Goal: Task Accomplishment & Management: Use online tool/utility

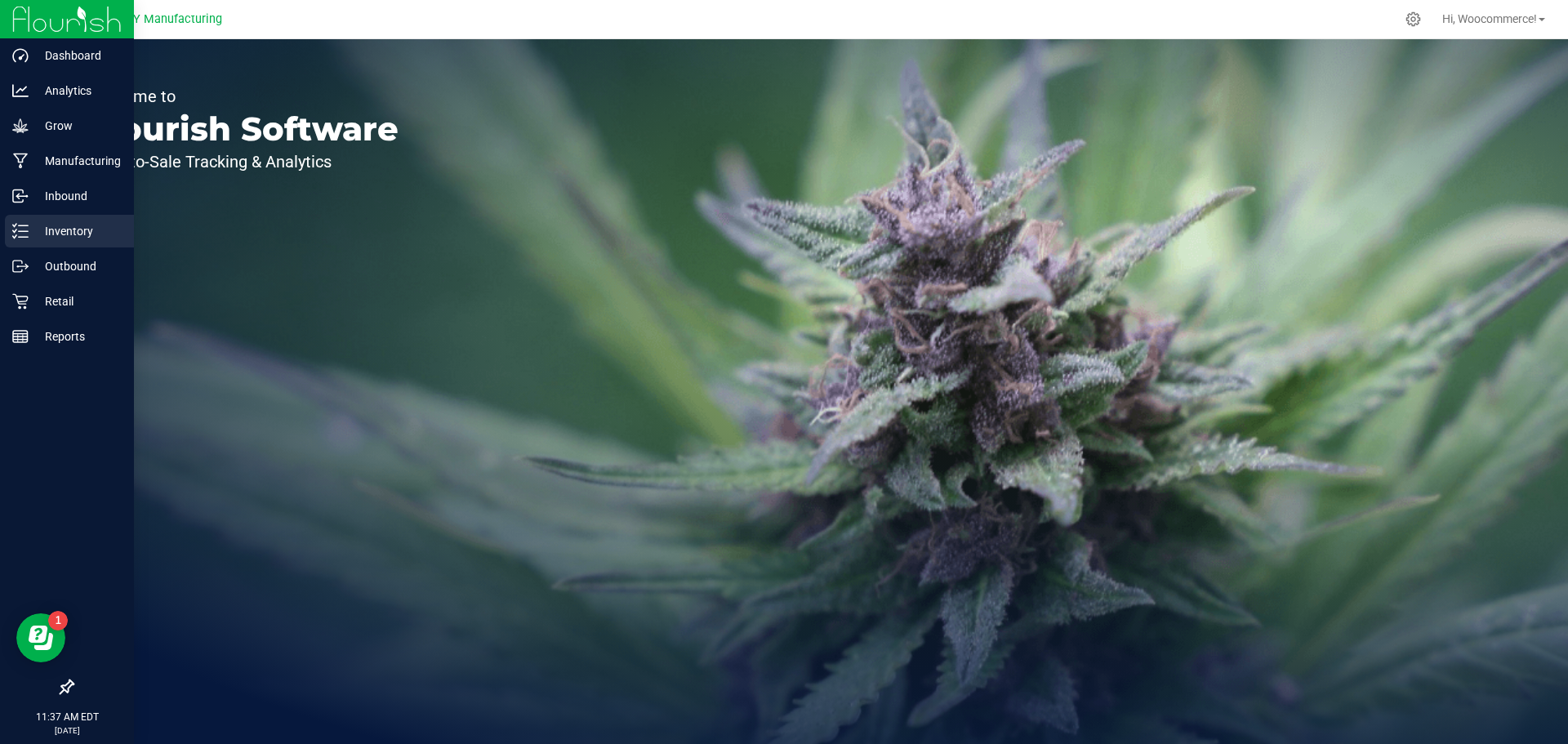
click at [28, 241] on div "Inventory" at bounding box center [69, 231] width 129 height 33
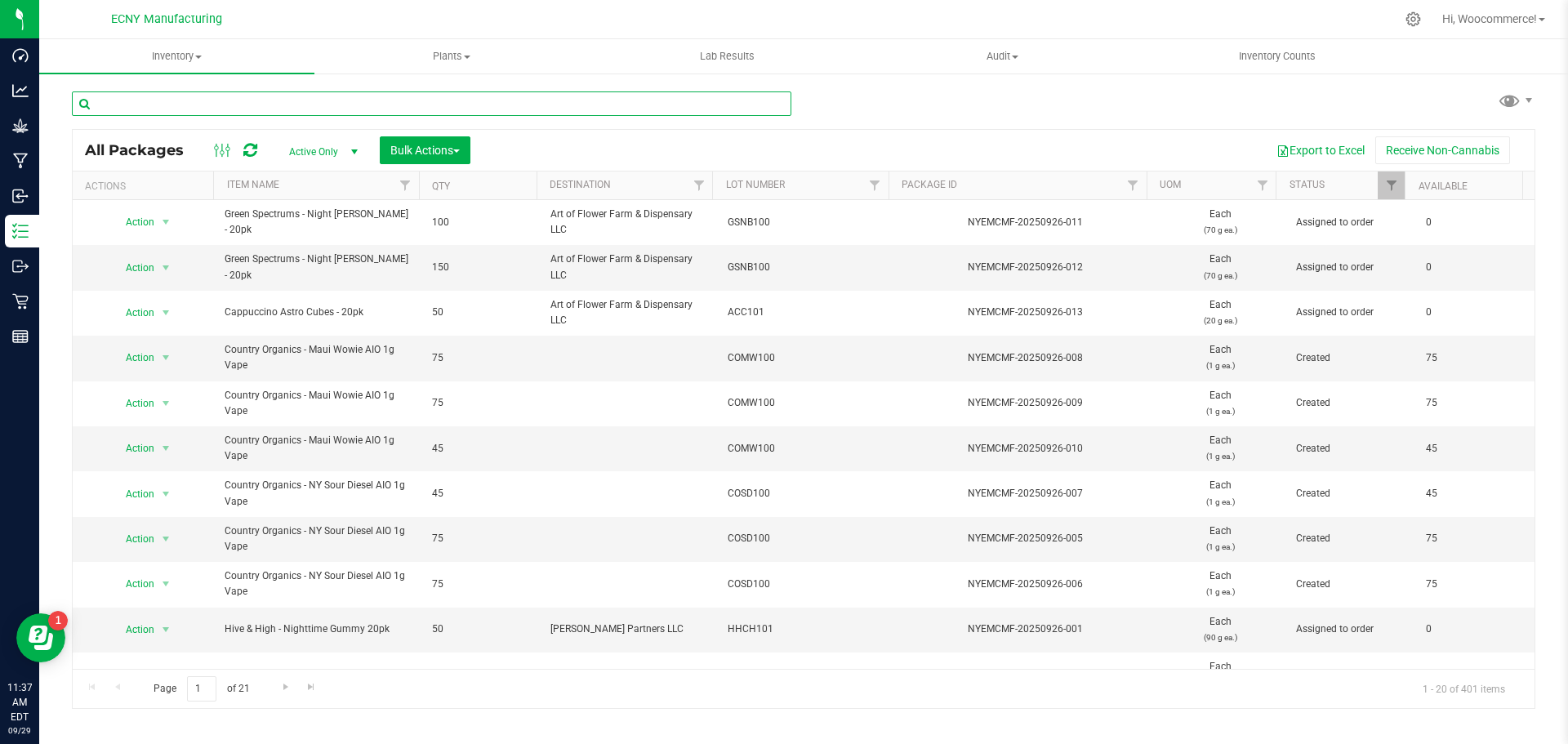
click at [442, 110] on input "text" at bounding box center [431, 104] width 720 height 24
type input "cocr"
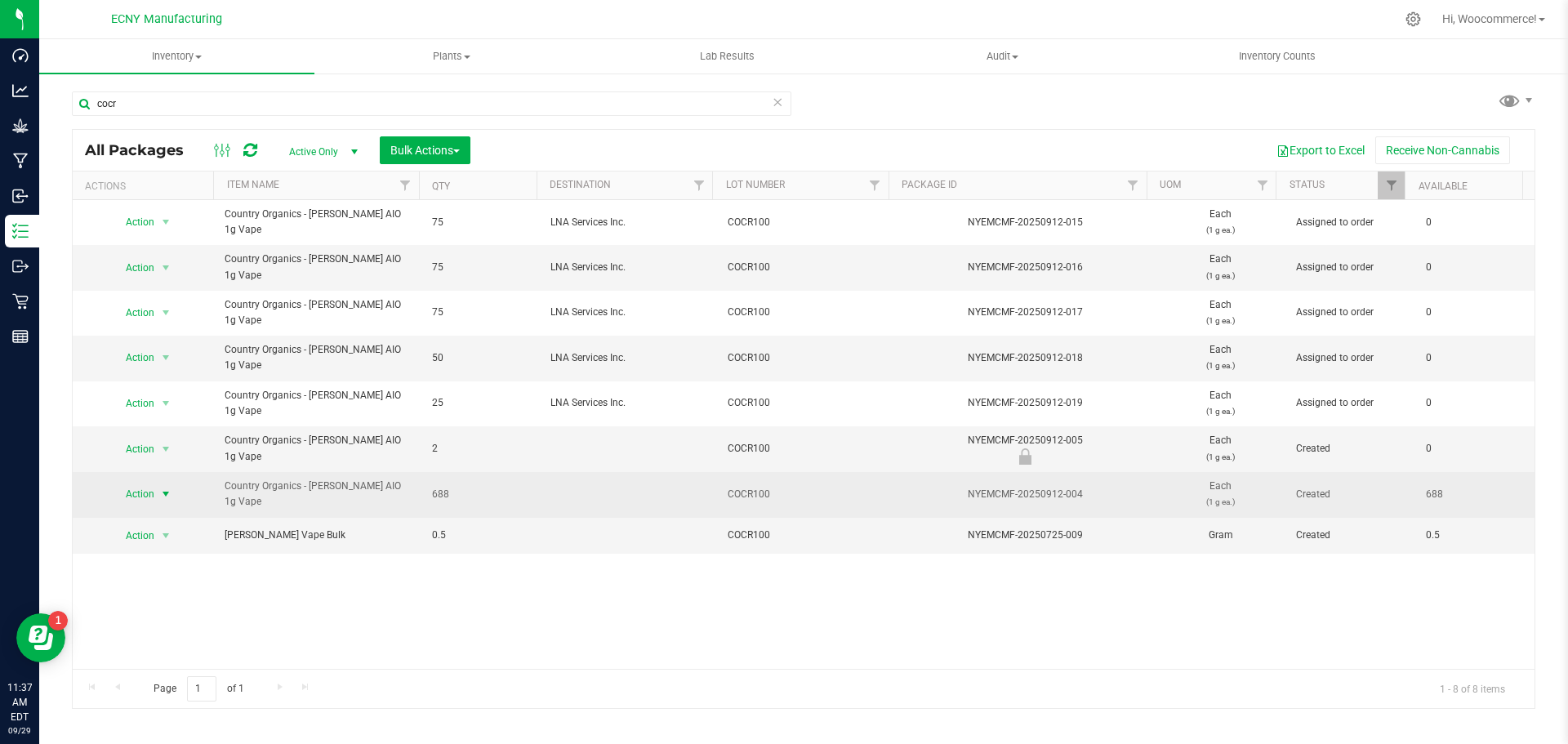
click at [152, 492] on span "Action" at bounding box center [133, 494] width 44 height 23
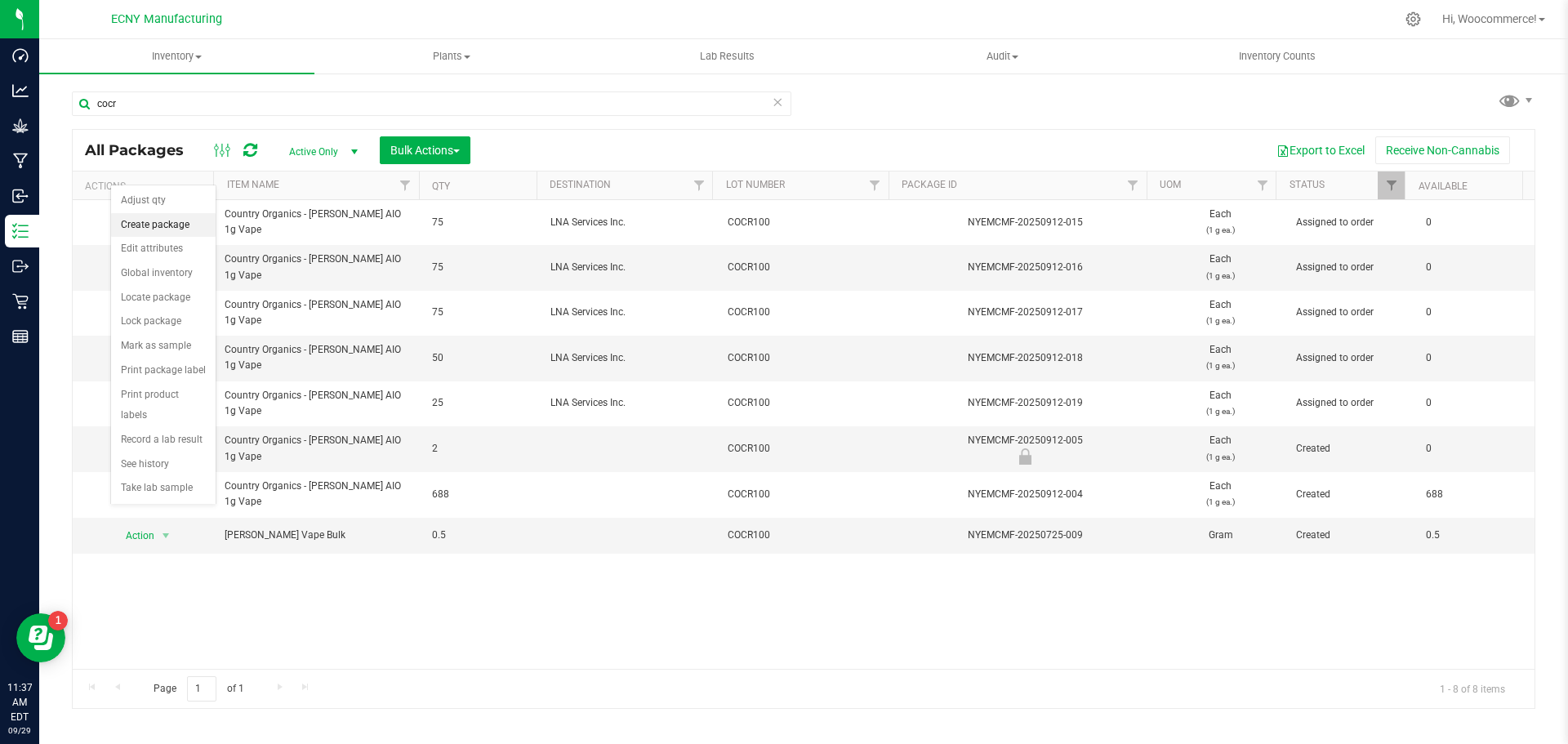
click at [157, 230] on li "Create package" at bounding box center [163, 225] width 105 height 24
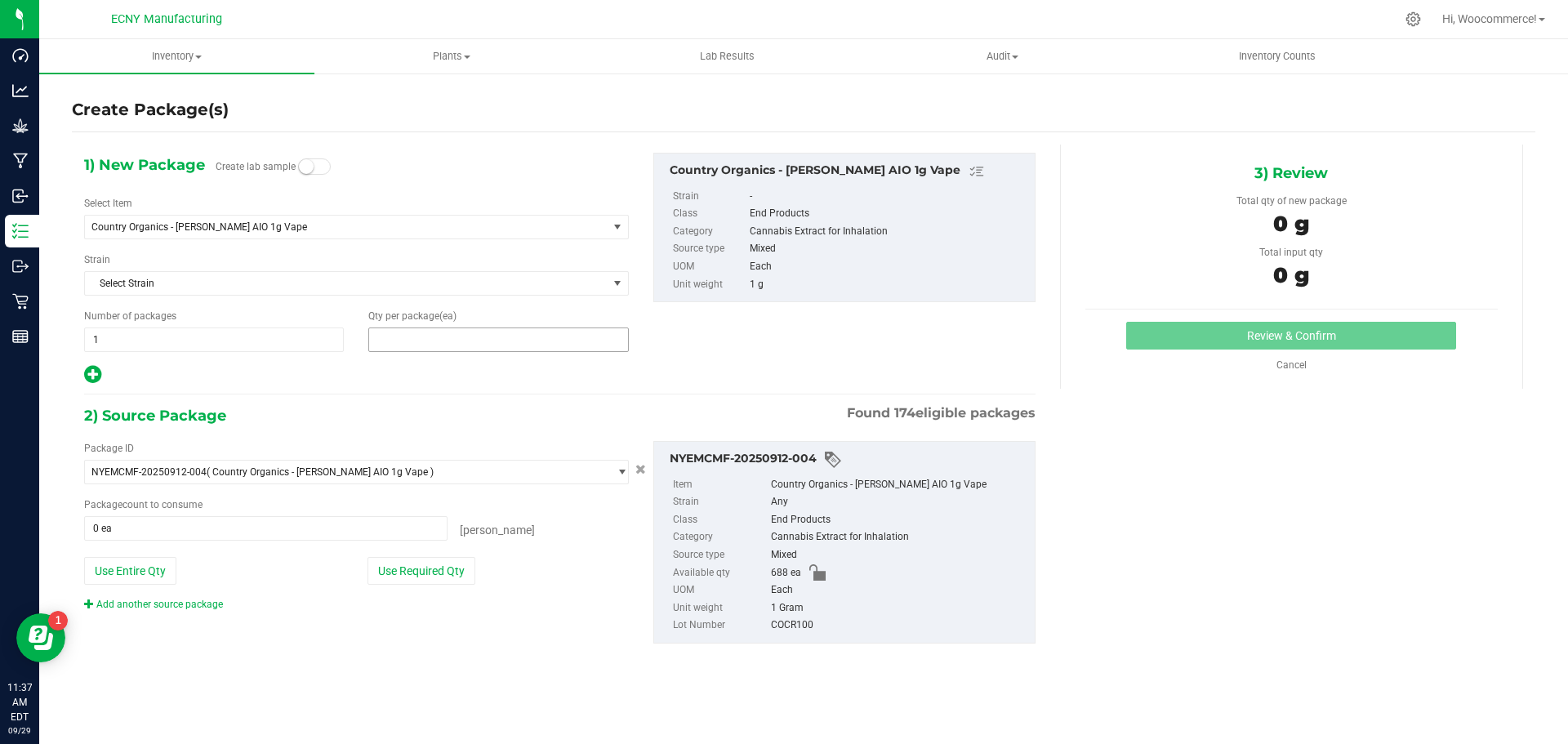
click at [389, 339] on span at bounding box center [498, 340] width 260 height 24
type input "0"
click at [274, 336] on span "1 1" at bounding box center [214, 340] width 260 height 24
type input "2"
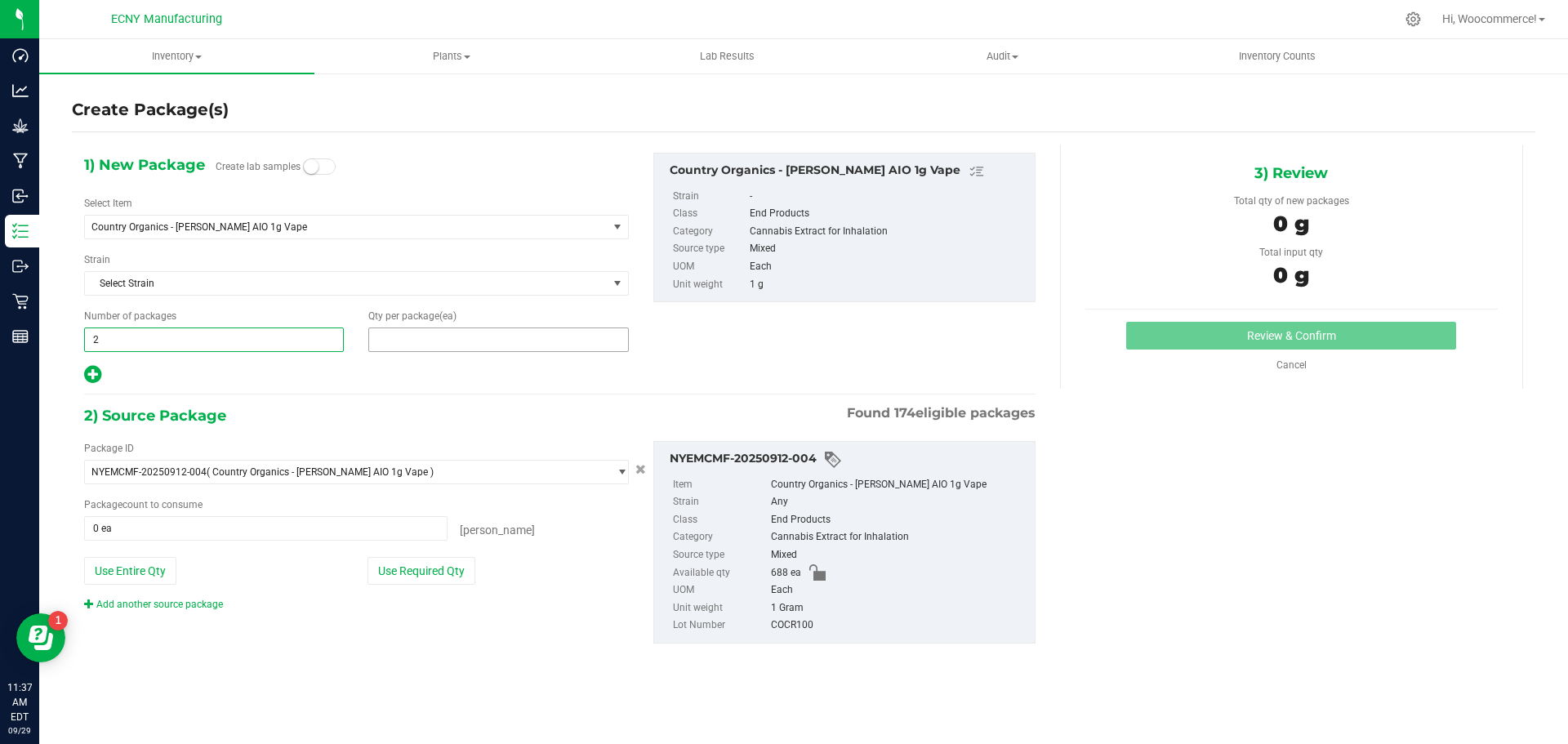
click at [371, 340] on span at bounding box center [498, 340] width 260 height 24
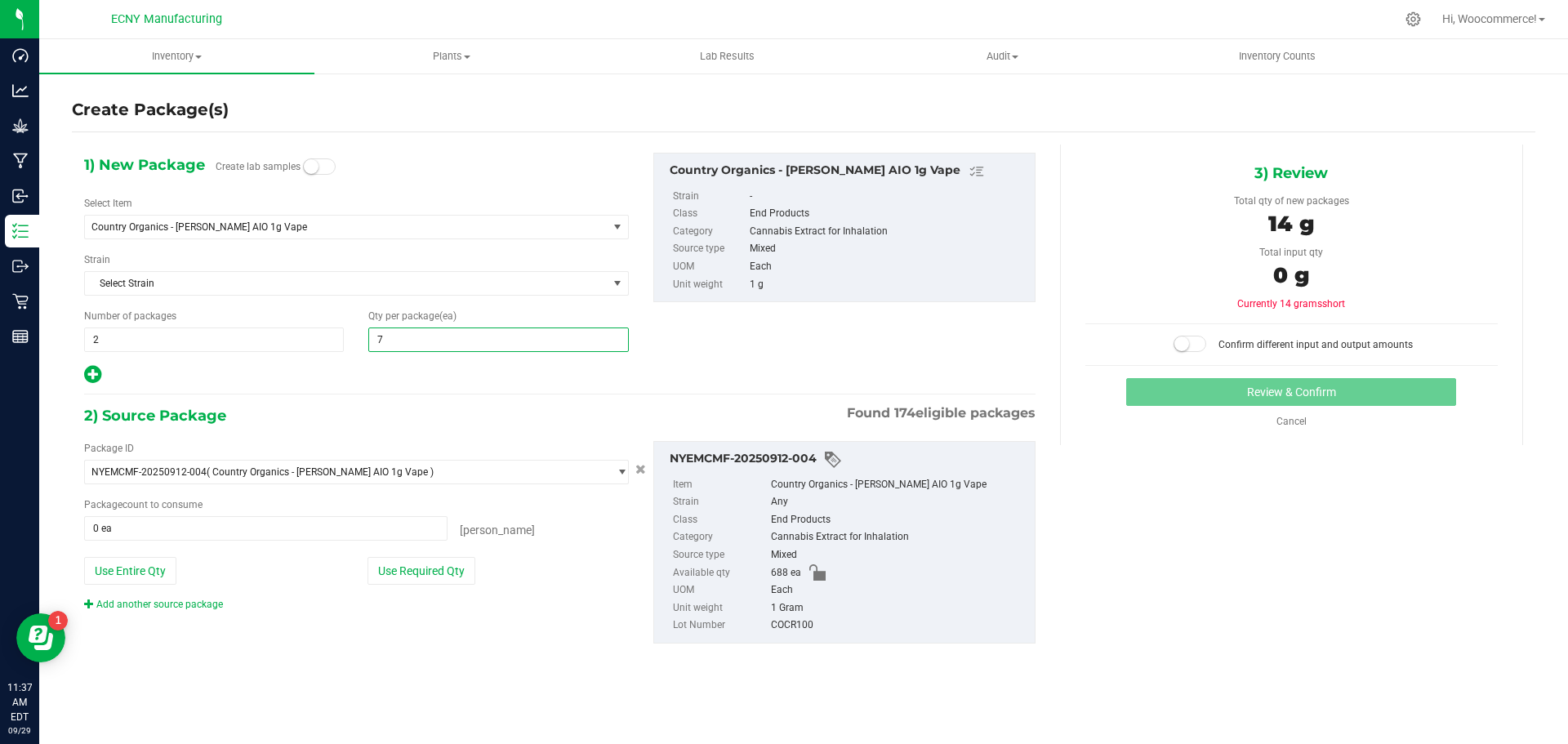
type input "75"
click at [440, 573] on button "Use Required Qty" at bounding box center [421, 571] width 107 height 28
type input "150 ea"
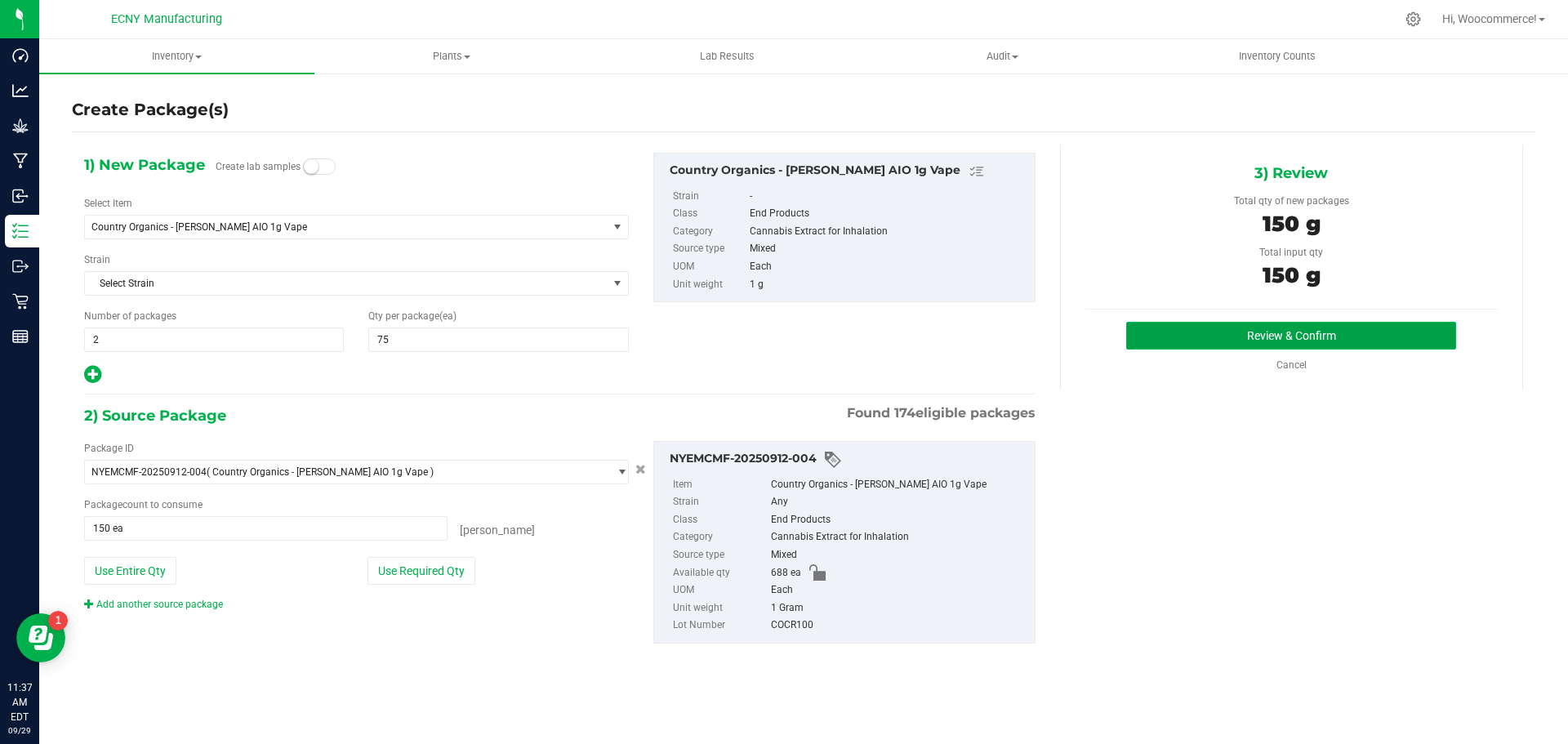
click at [1219, 345] on button "Review & Confirm" at bounding box center [1291, 335] width 330 height 28
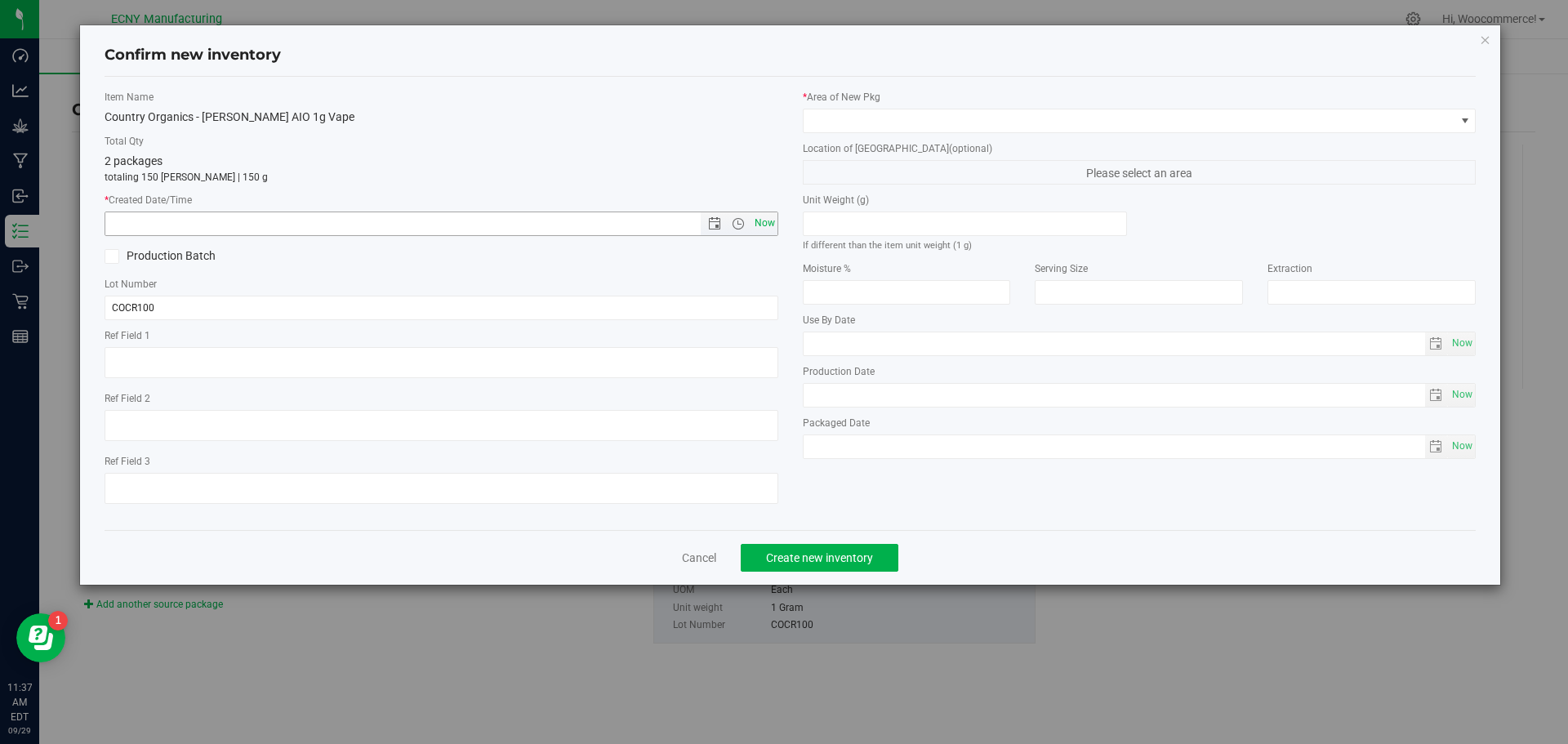
click at [760, 217] on span "Now" at bounding box center [764, 223] width 28 height 23
type input "[DATE] 11:37 AM"
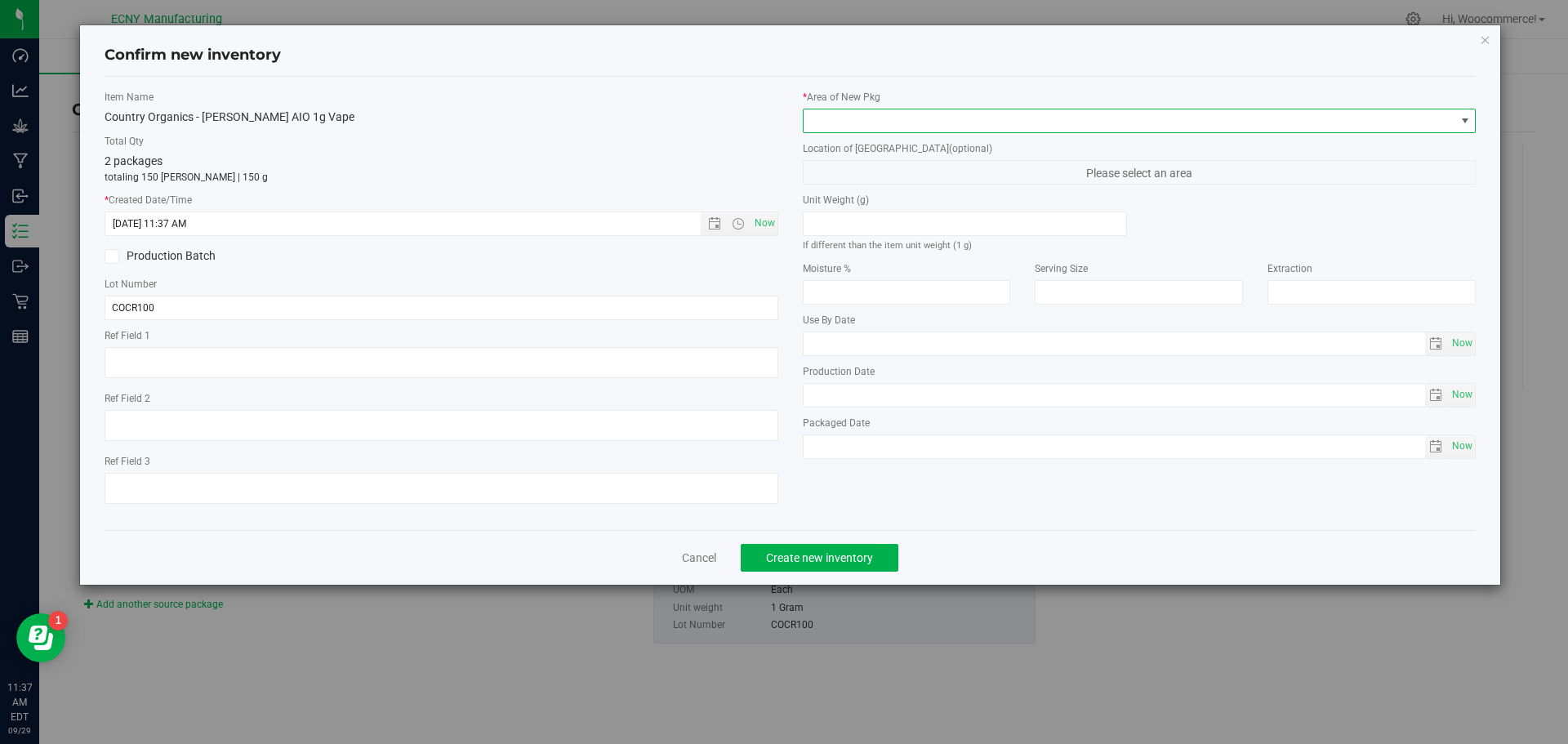
click at [820, 133] on span at bounding box center [1140, 120] width 674 height 24
click at [820, 187] on li "Storage Room 1" at bounding box center [1140, 188] width 672 height 23
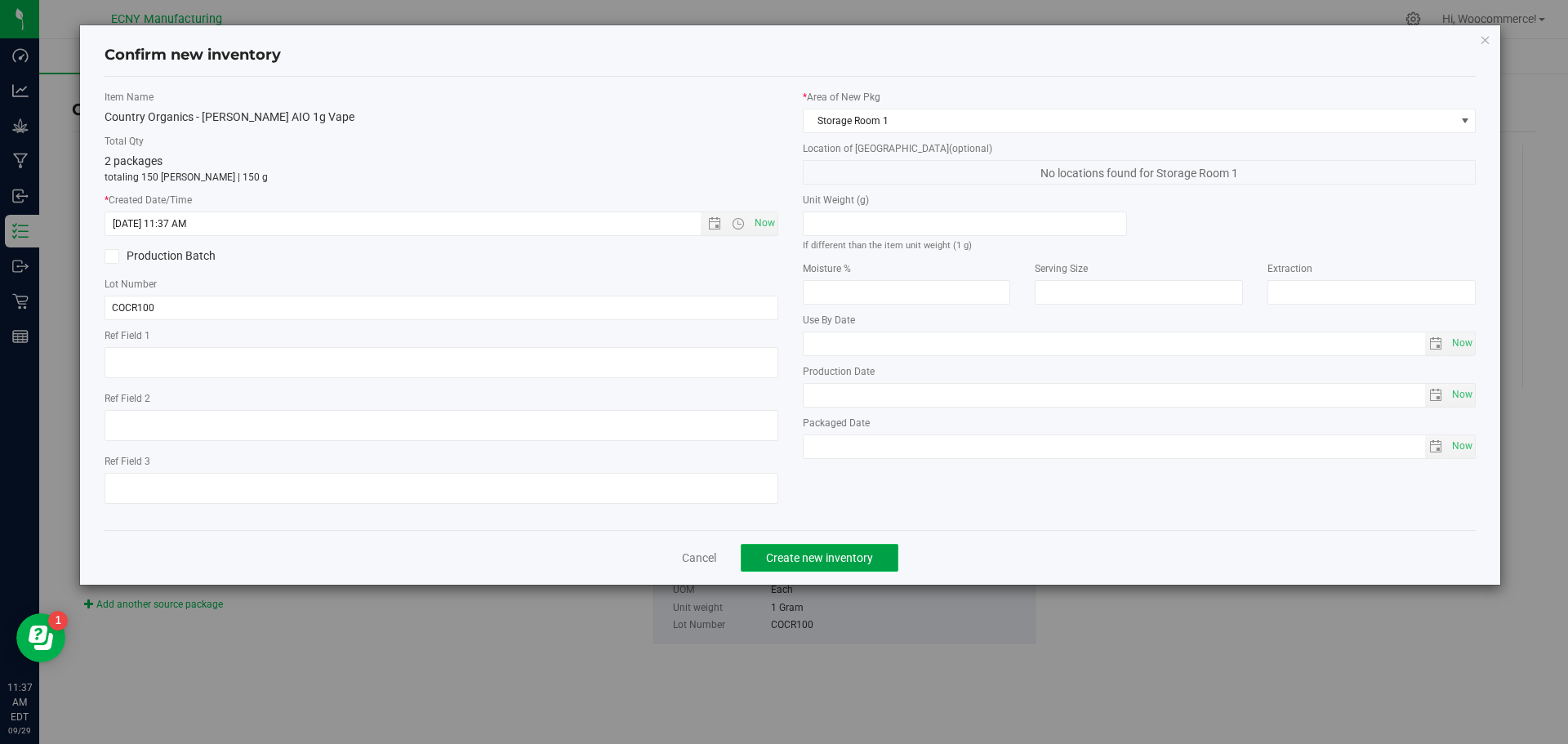
click at [804, 547] on button "Create new inventory" at bounding box center [820, 558] width 158 height 28
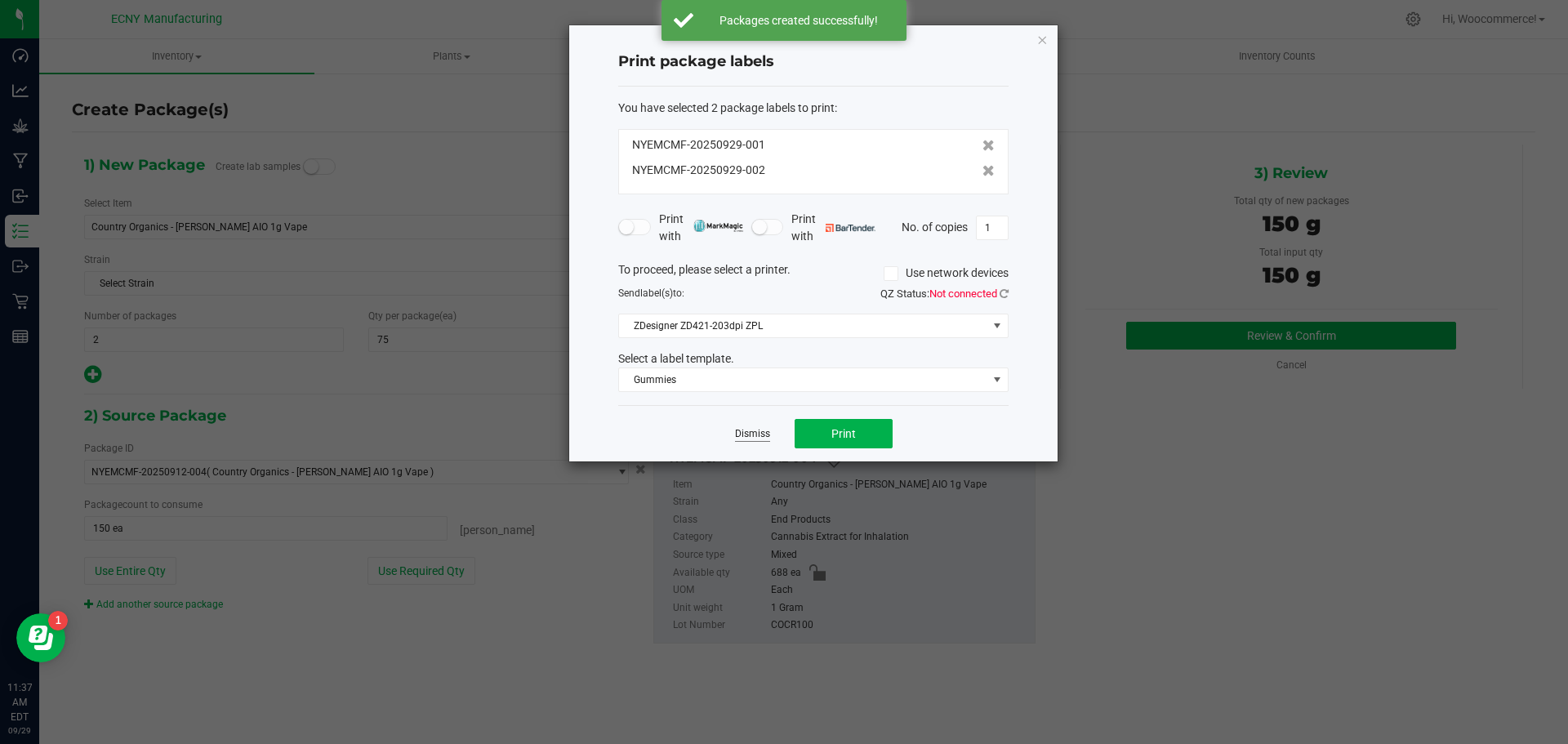
click at [744, 436] on link "Dismiss" at bounding box center [753, 434] width 36 height 14
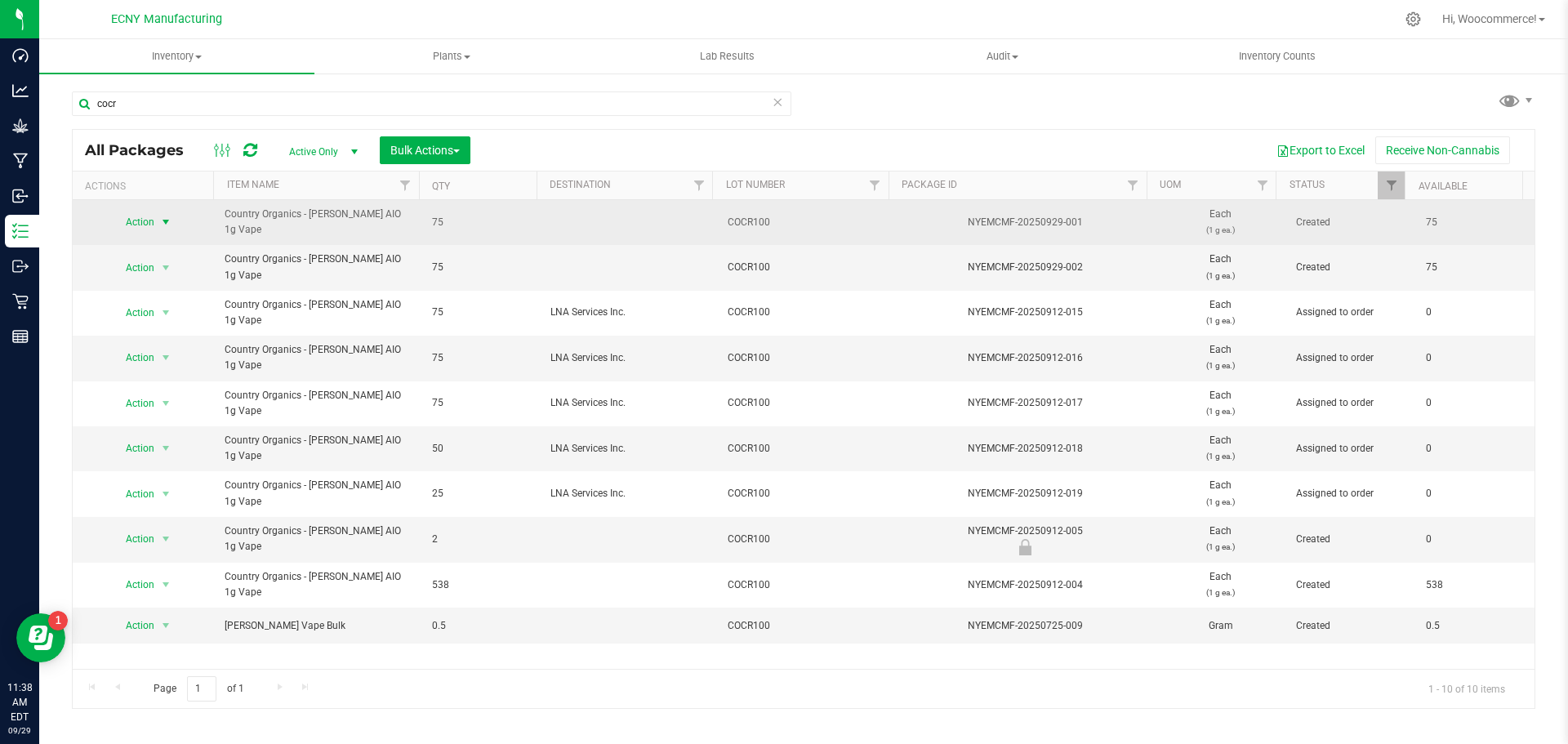
click at [113, 214] on span "Action" at bounding box center [133, 222] width 44 height 23
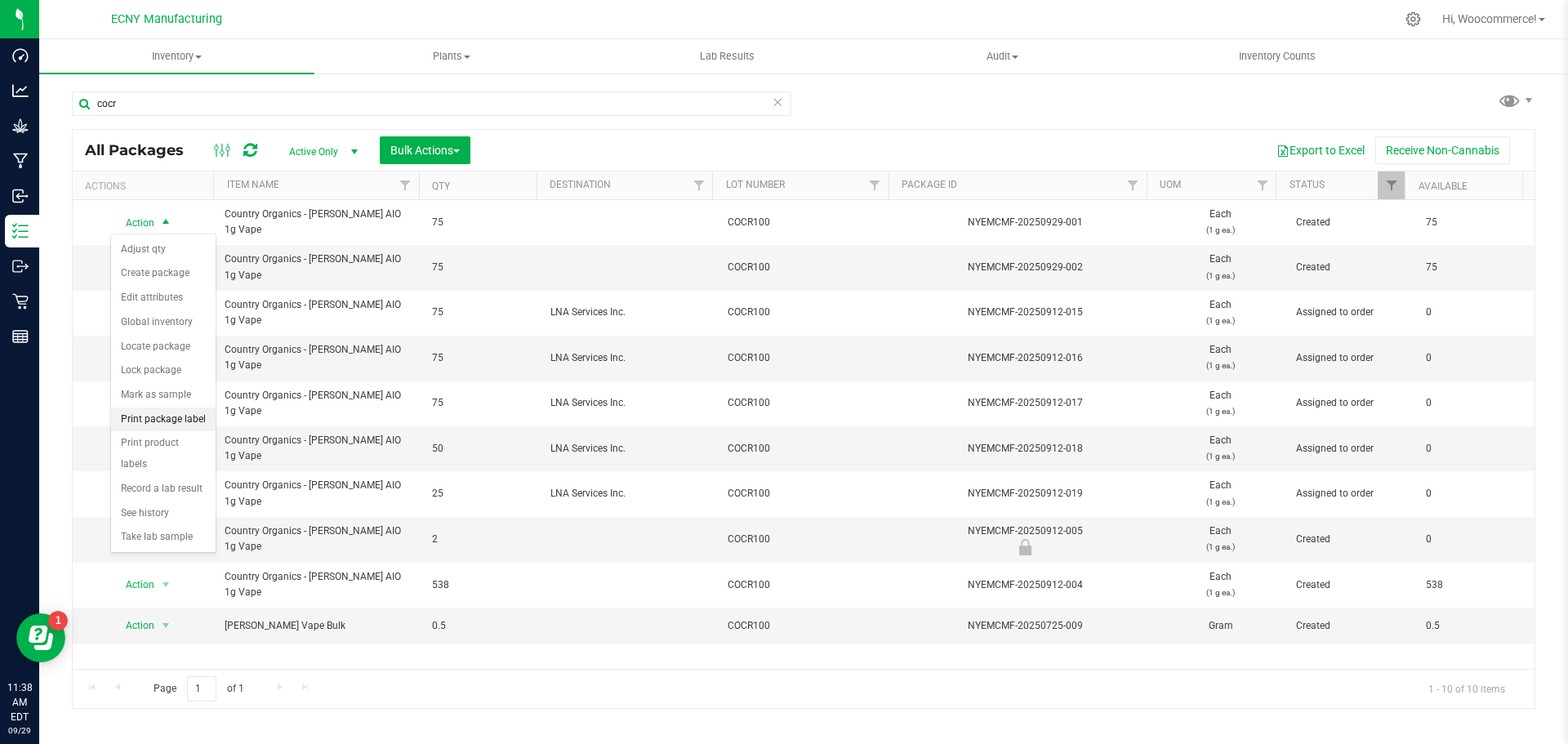
click at [186, 407] on li "Print package label" at bounding box center [163, 419] width 105 height 24
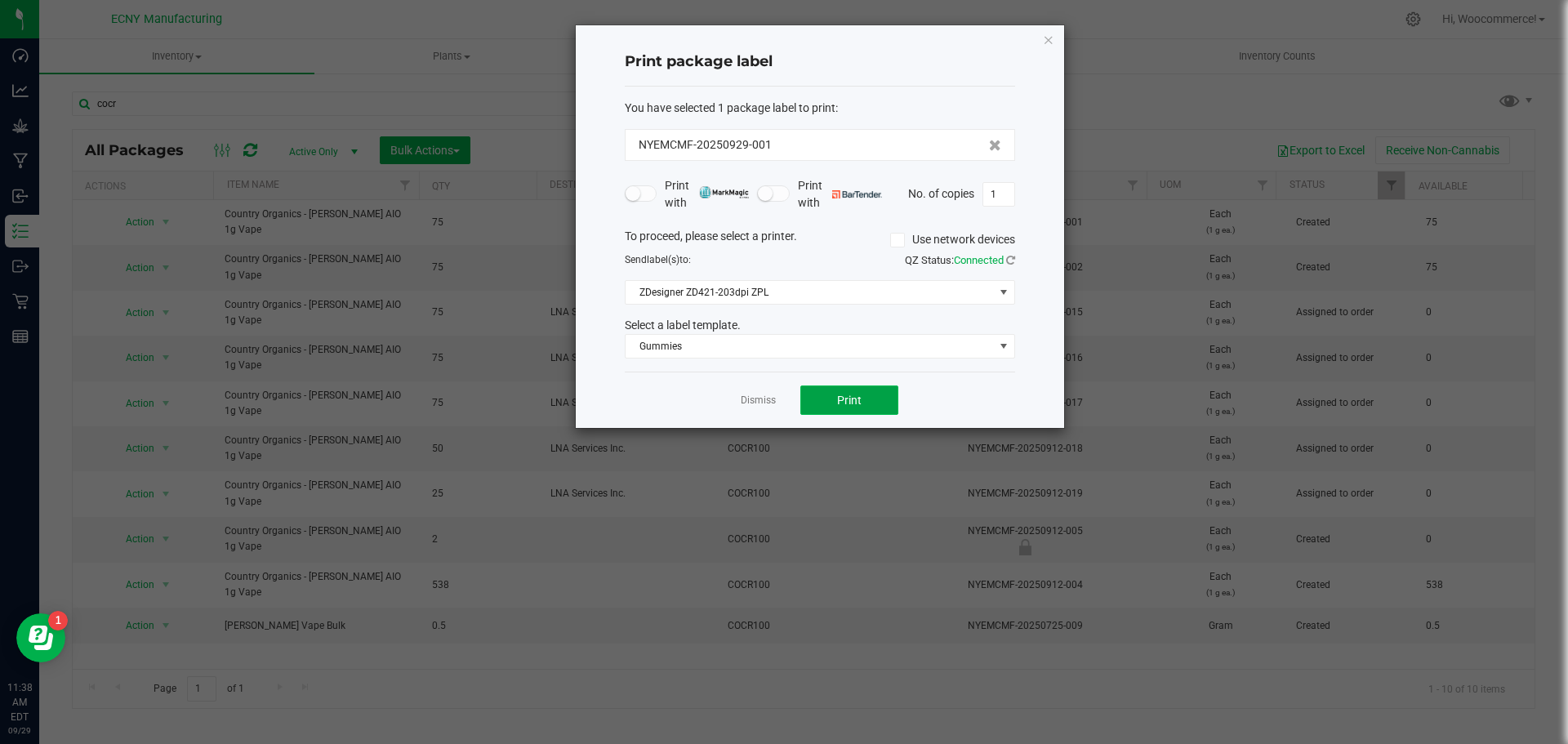
click at [844, 403] on span "Print" at bounding box center [849, 399] width 24 height 13
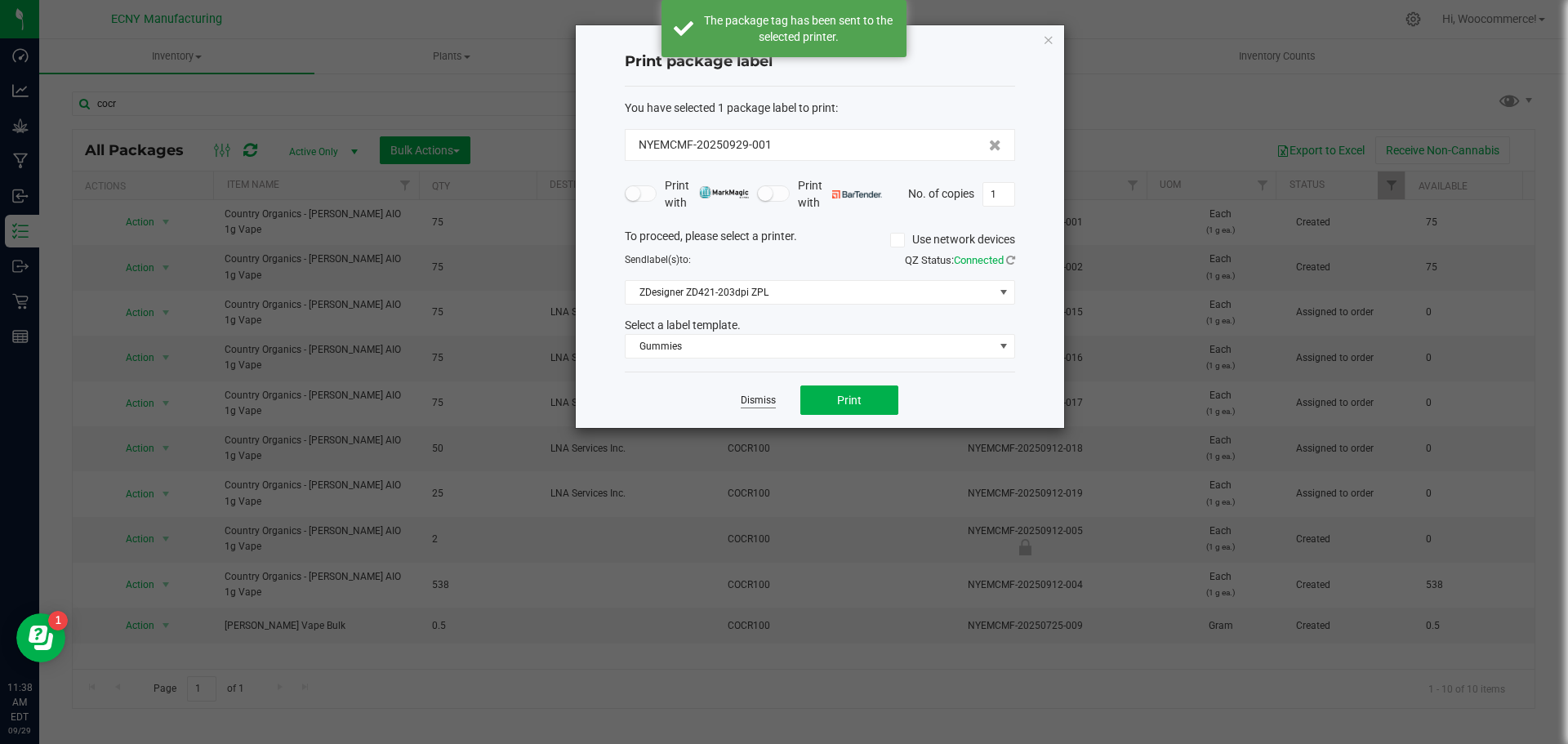
click at [764, 399] on link "Dismiss" at bounding box center [758, 400] width 36 height 14
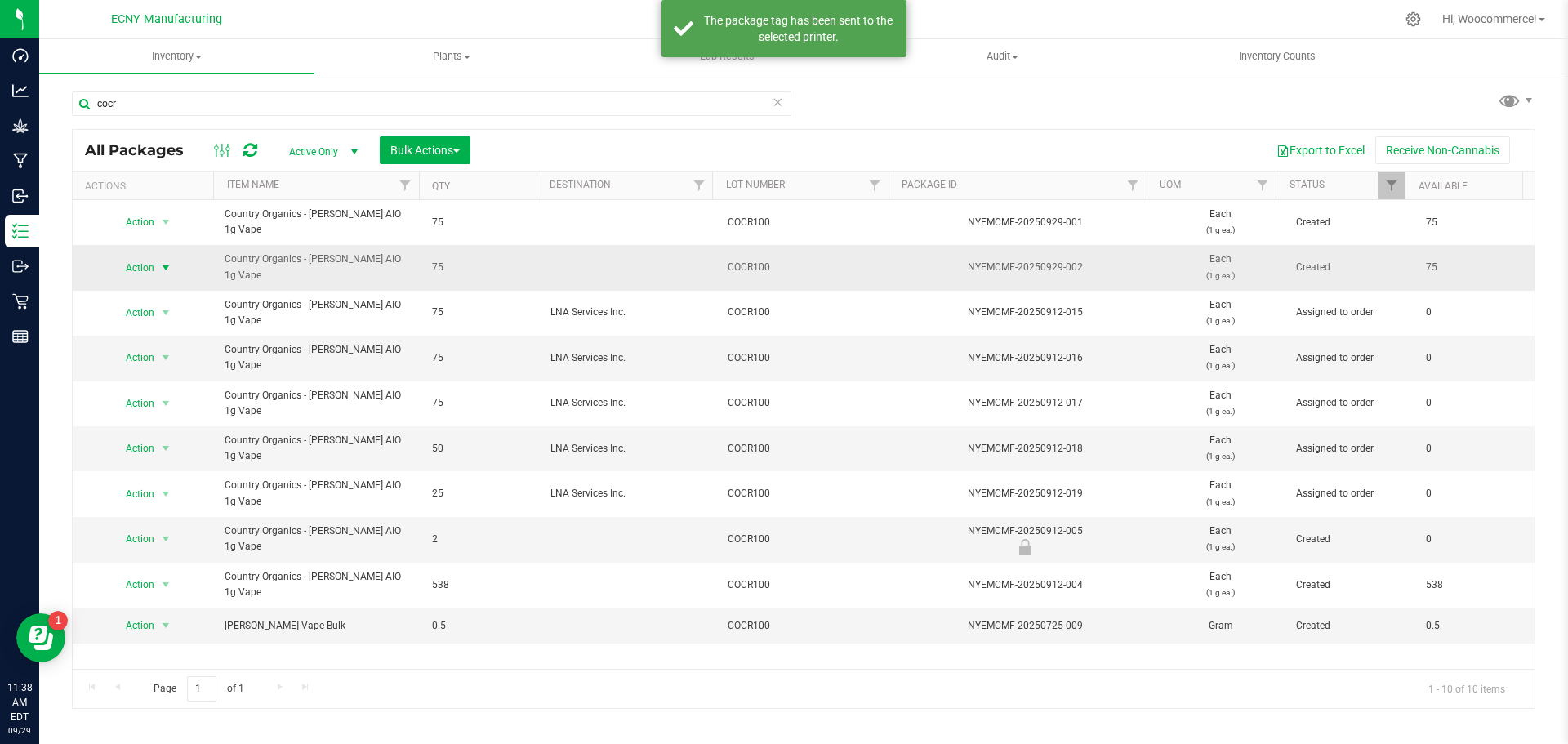
click at [156, 264] on span "select" at bounding box center [166, 268] width 21 height 23
click at [156, 469] on li "Print package label" at bounding box center [163, 464] width 105 height 24
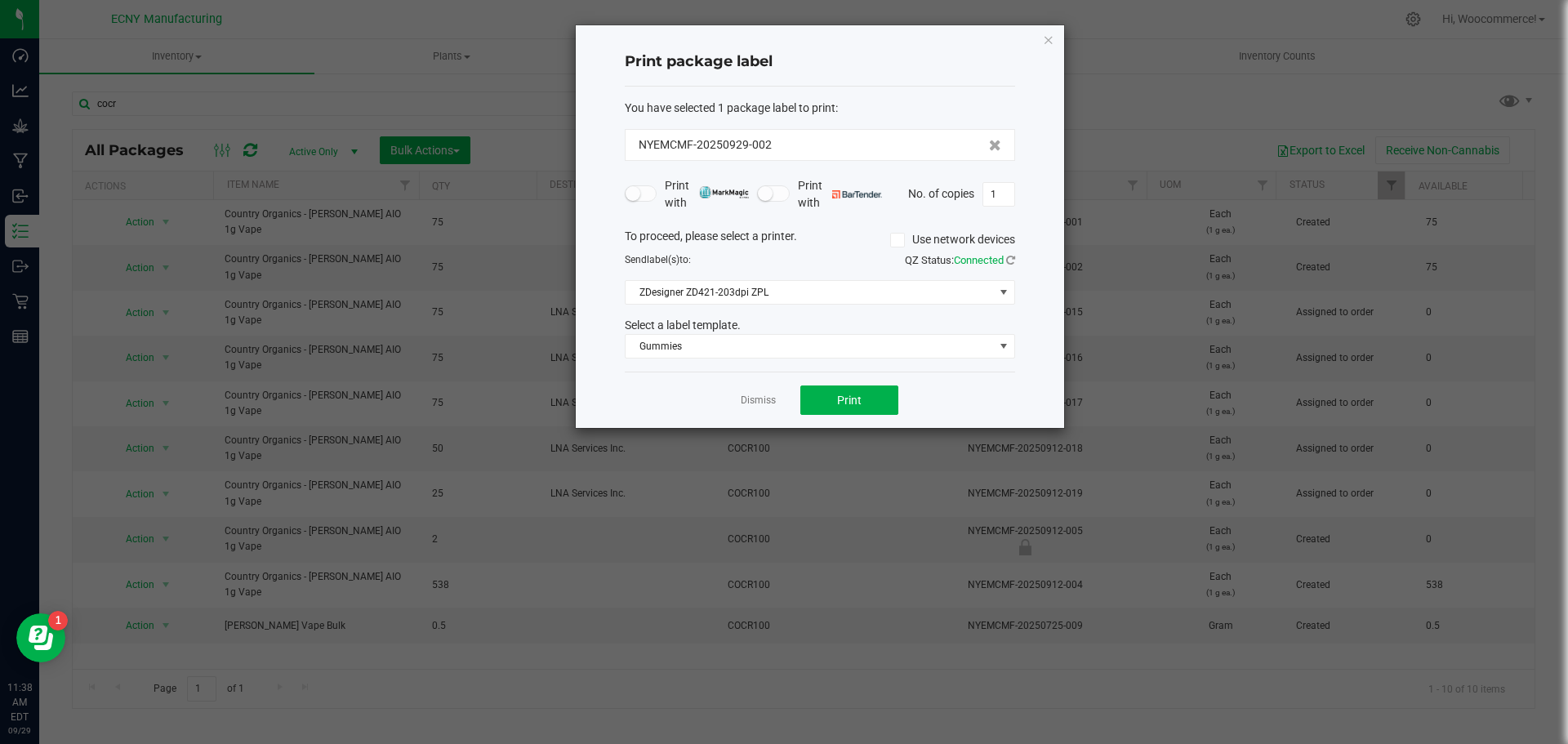
click at [827, 382] on div "Dismiss Print" at bounding box center [820, 399] width 391 height 56
click at [830, 398] on button "Print" at bounding box center [849, 400] width 98 height 29
click at [761, 395] on link "Dismiss" at bounding box center [758, 400] width 36 height 14
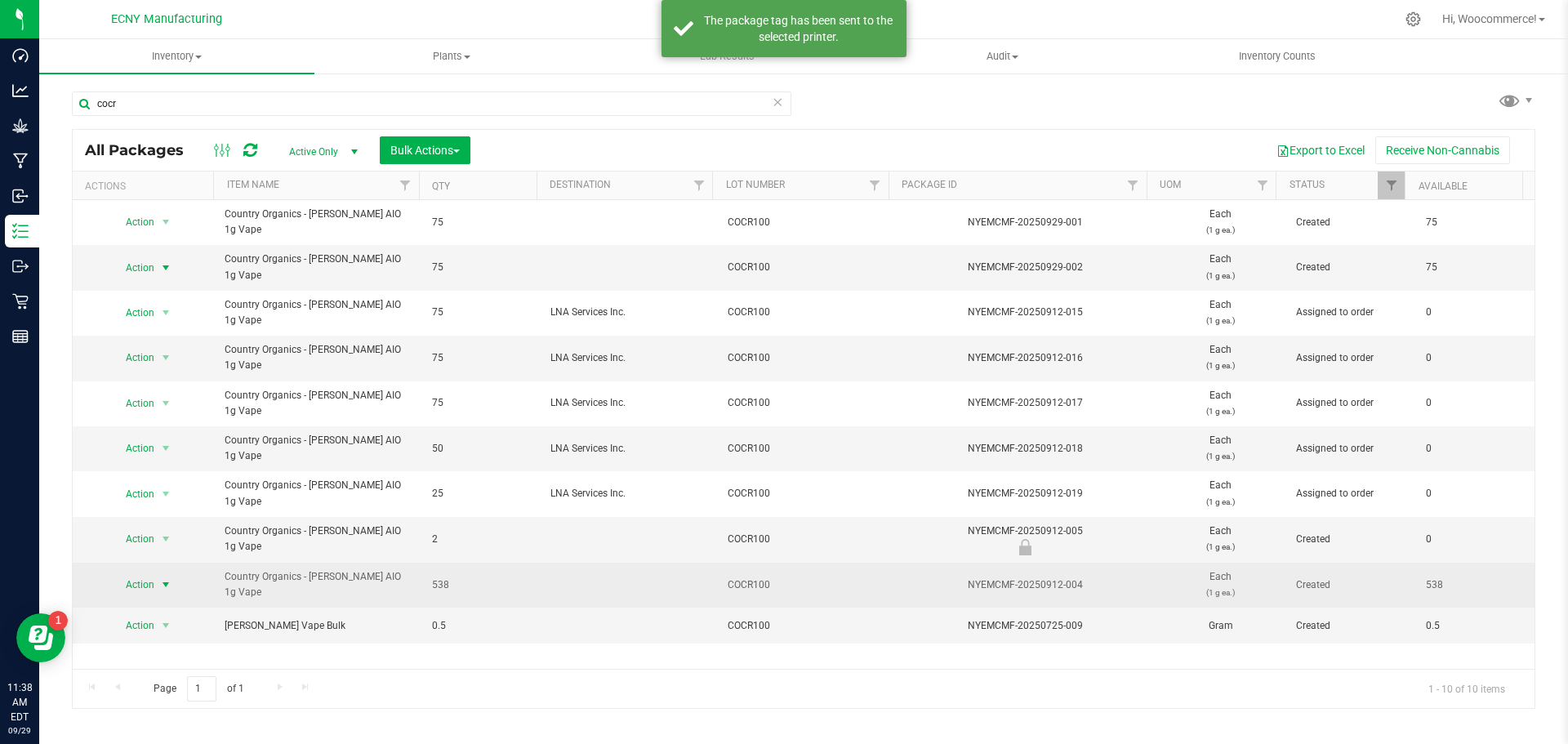
click at [150, 579] on span "Action" at bounding box center [133, 585] width 44 height 23
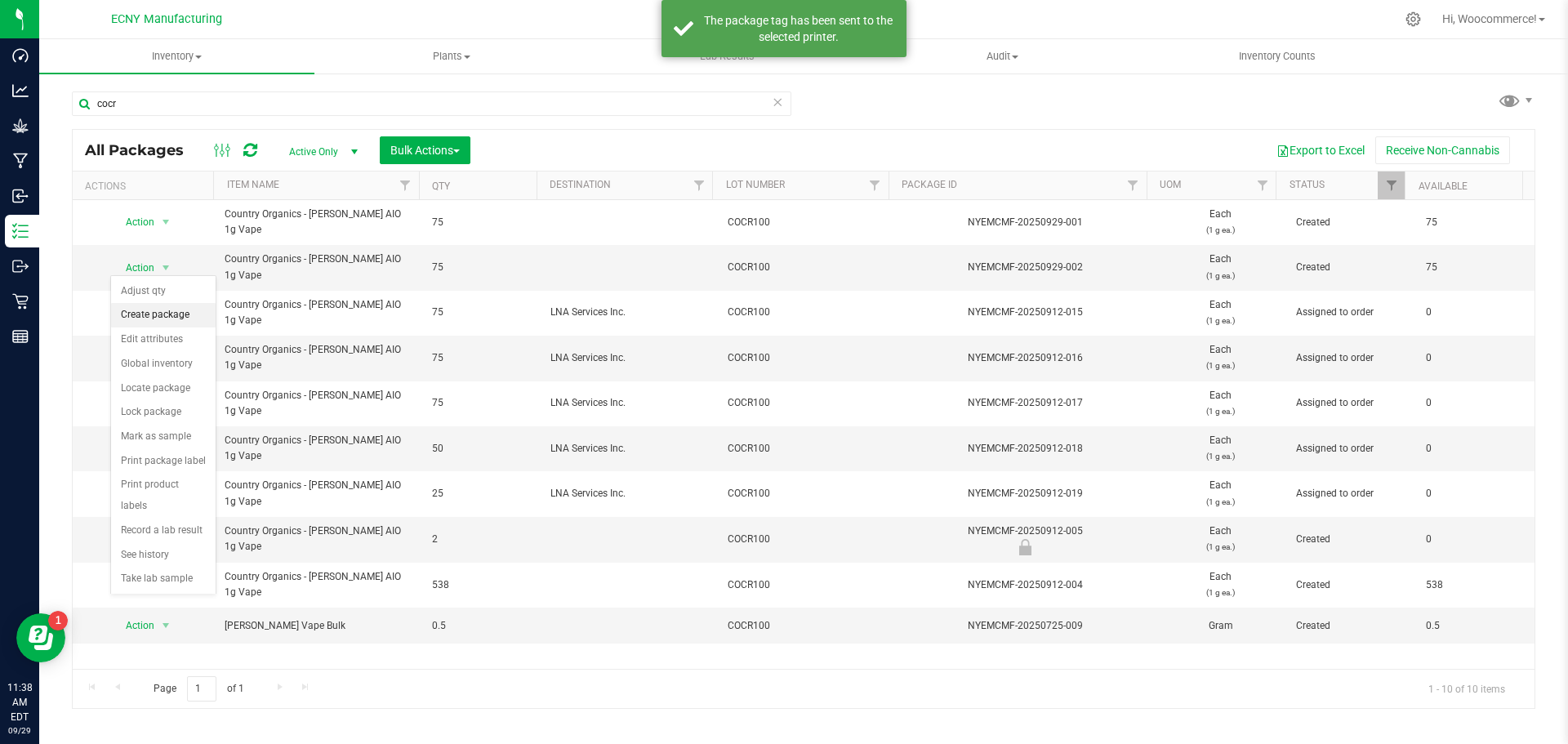
click at [178, 314] on li "Create package" at bounding box center [163, 315] width 105 height 24
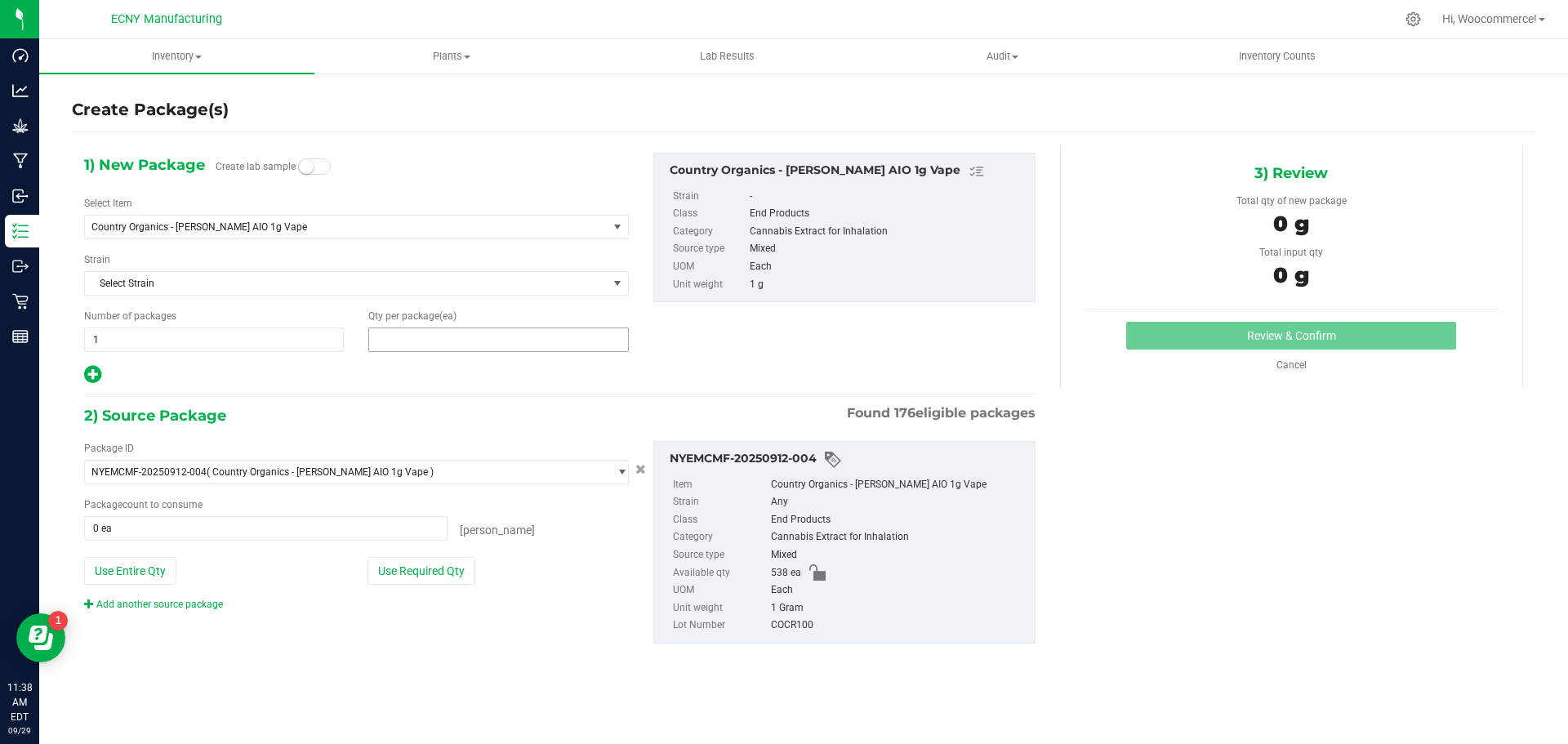
click at [419, 350] on span at bounding box center [498, 340] width 260 height 24
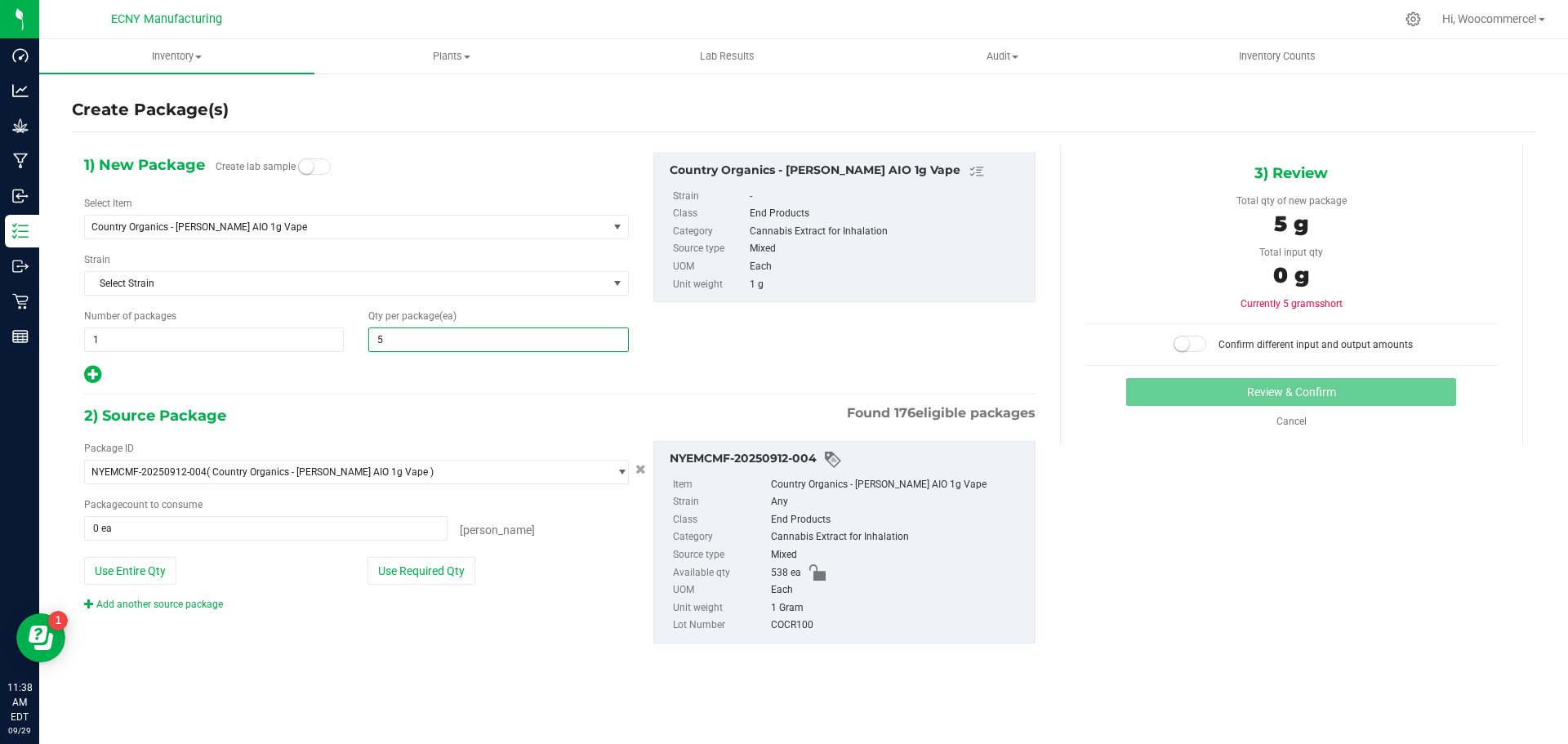
type input "50"
click at [436, 579] on button "Use Required Qty" at bounding box center [421, 571] width 107 height 28
type input "50 ea"
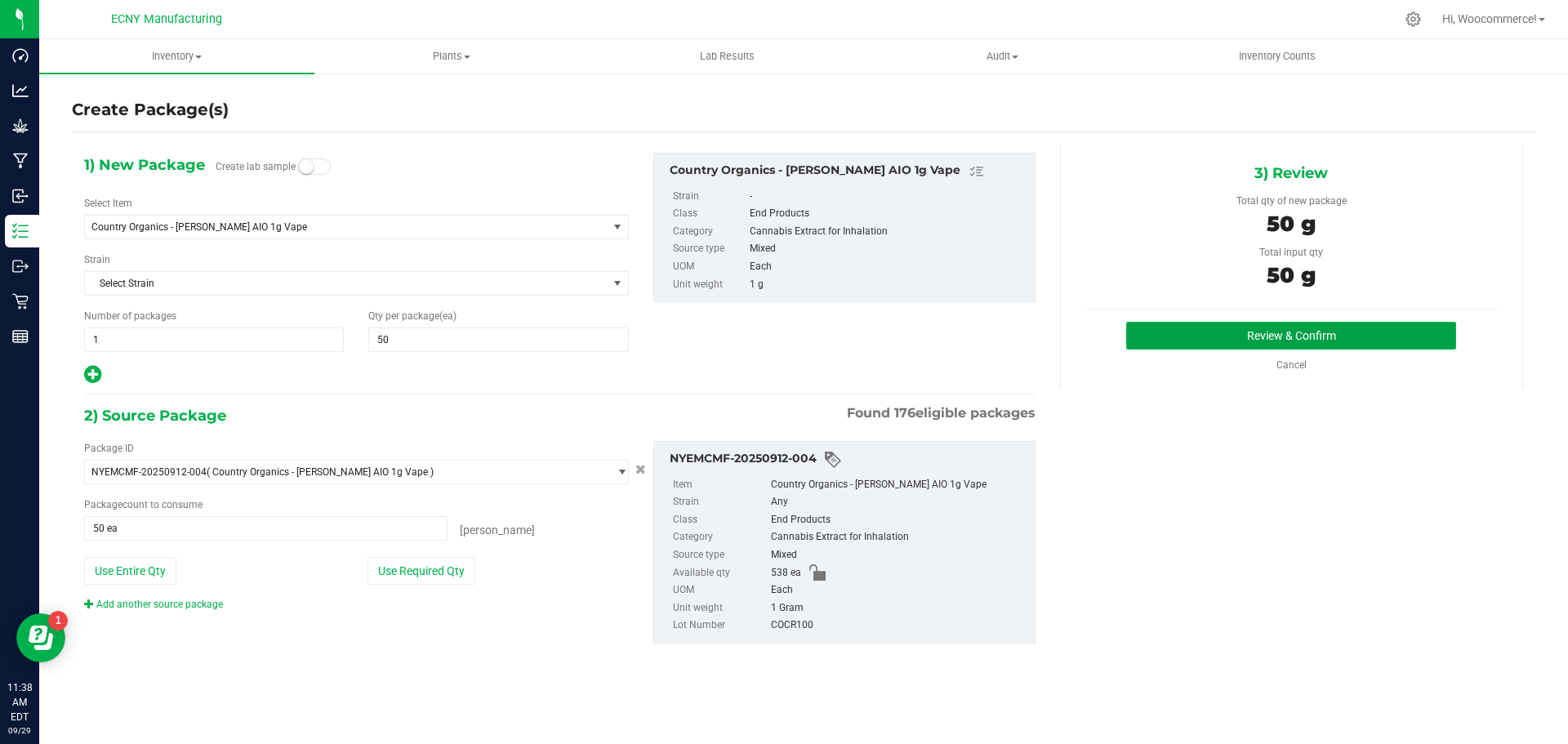
click at [1192, 340] on button "Review & Confirm" at bounding box center [1291, 335] width 330 height 28
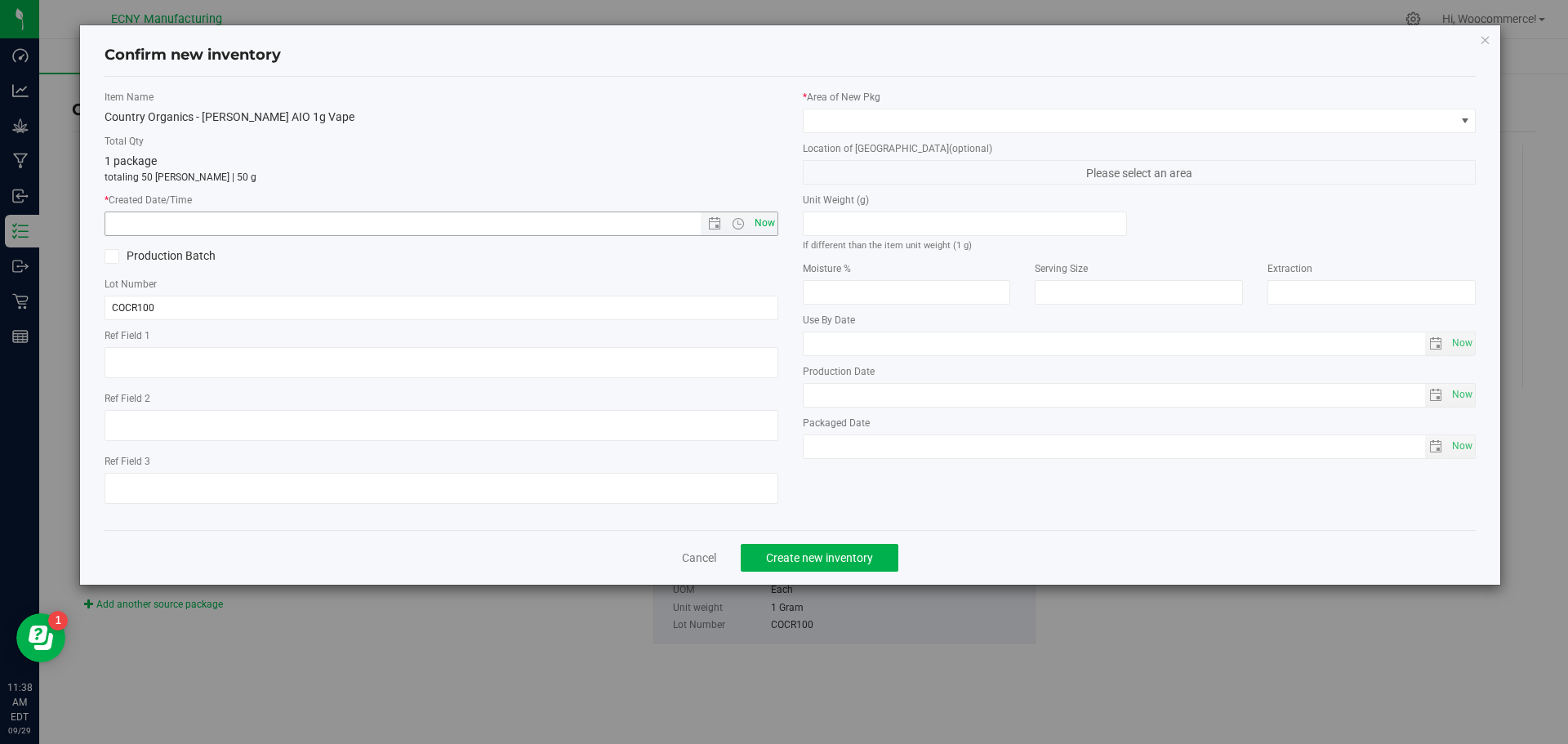
click at [770, 227] on span "Now" at bounding box center [764, 223] width 28 height 23
type input "[DATE] 11:38 AM"
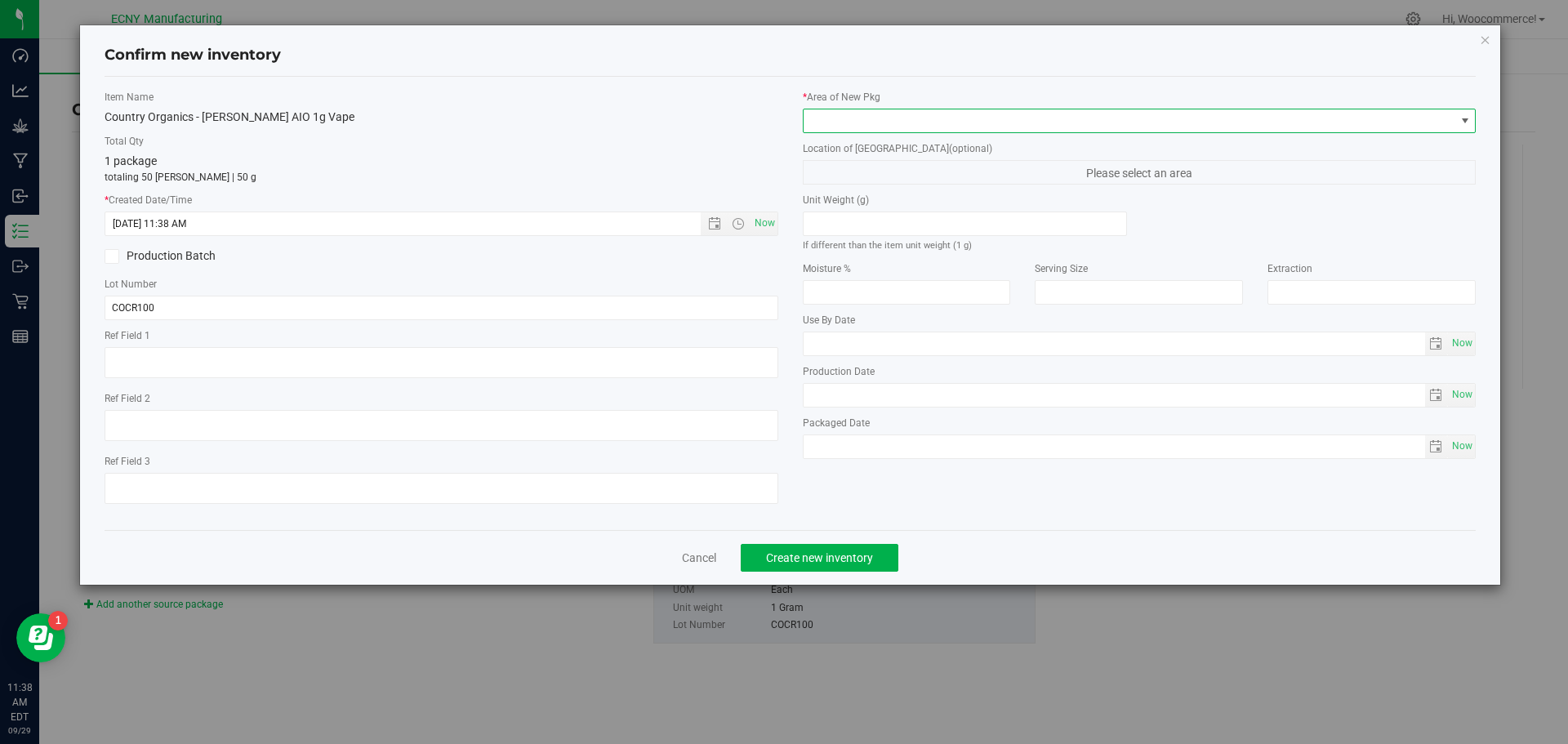
click at [822, 121] on span at bounding box center [1130, 120] width 651 height 23
click at [816, 193] on li "Storage Room 1" at bounding box center [1140, 188] width 672 height 23
click at [800, 557] on span "Create new inventory" at bounding box center [820, 557] width 107 height 13
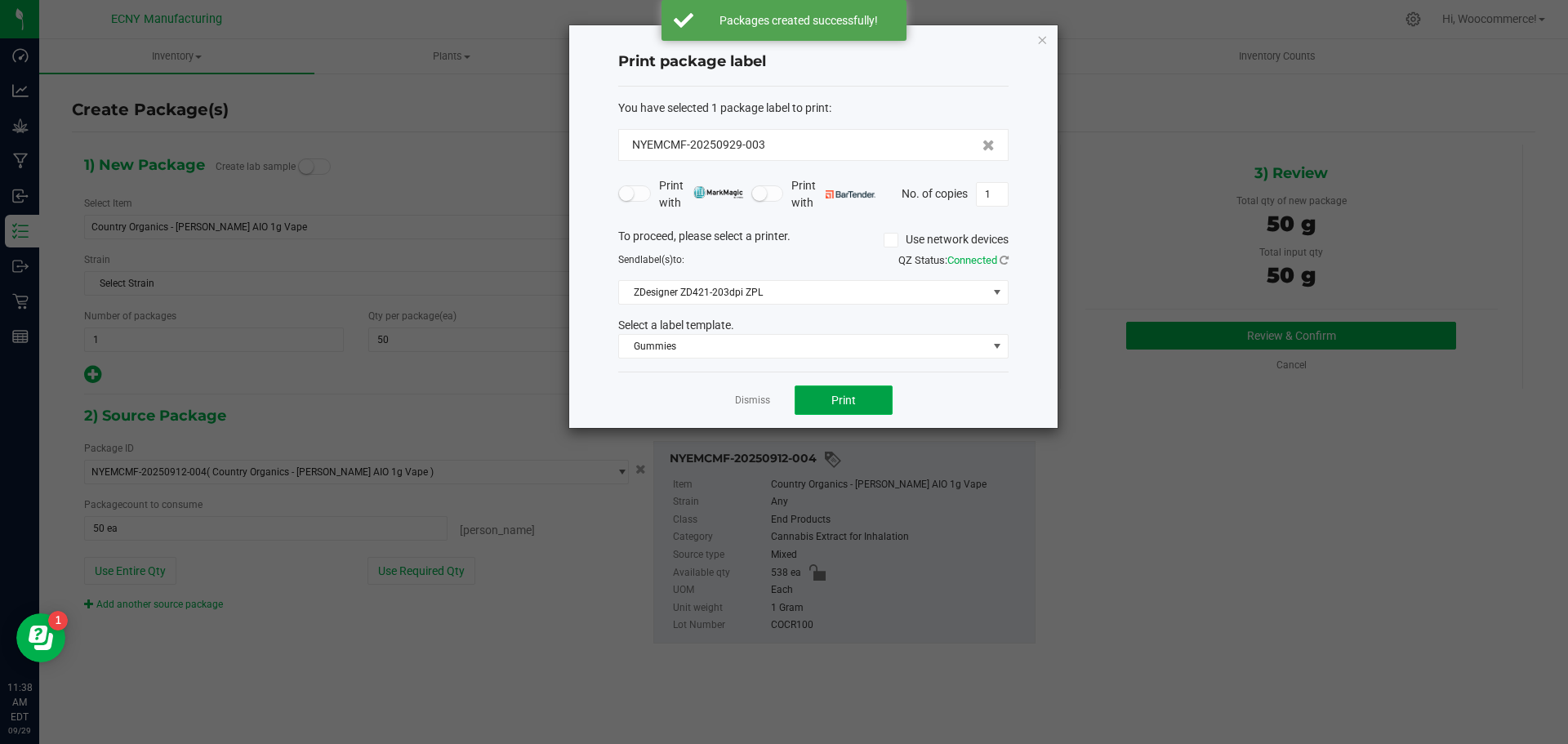
click at [812, 404] on button "Print" at bounding box center [843, 400] width 98 height 29
click at [738, 399] on link "Dismiss" at bounding box center [753, 400] width 36 height 14
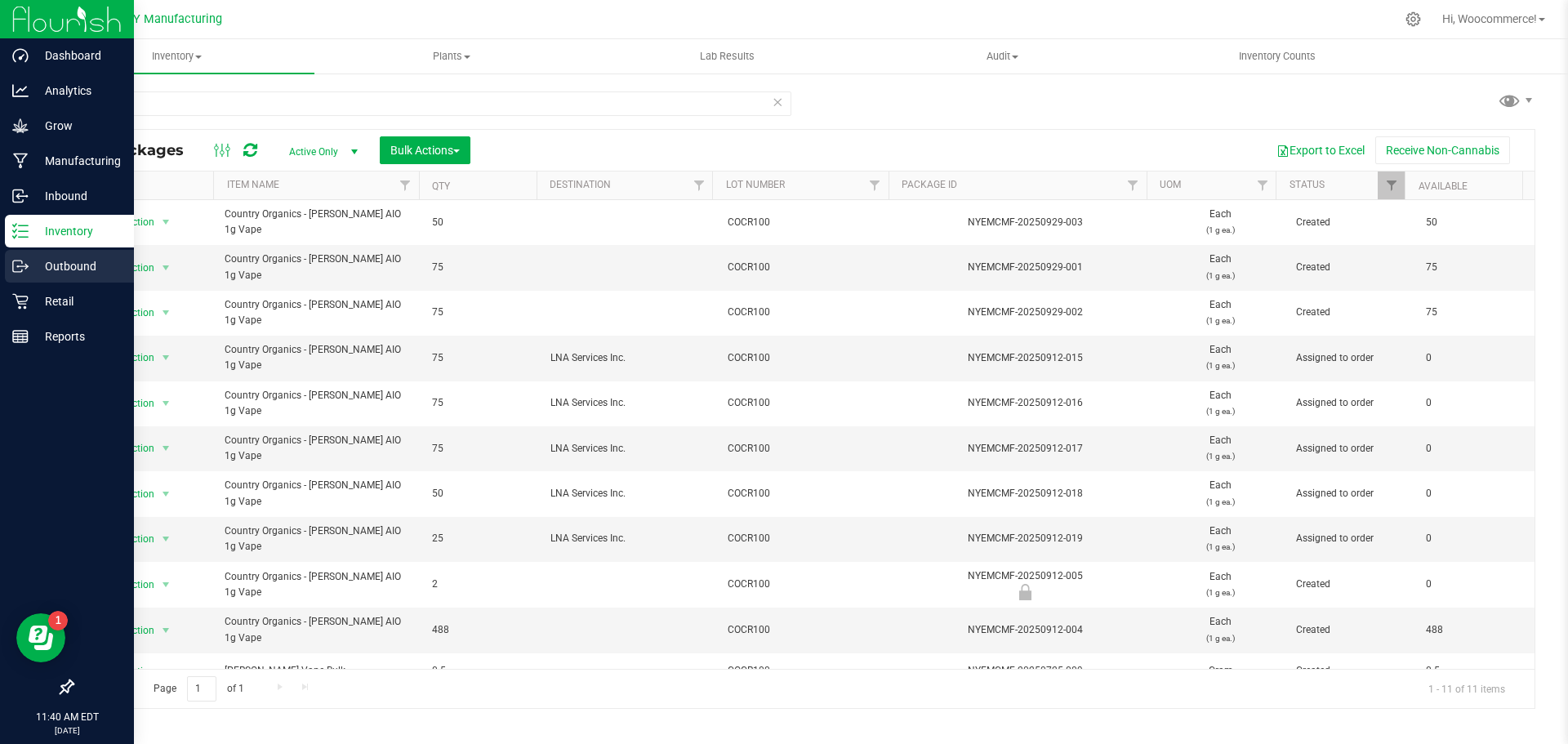
click at [23, 273] on icon at bounding box center [20, 266] width 16 height 16
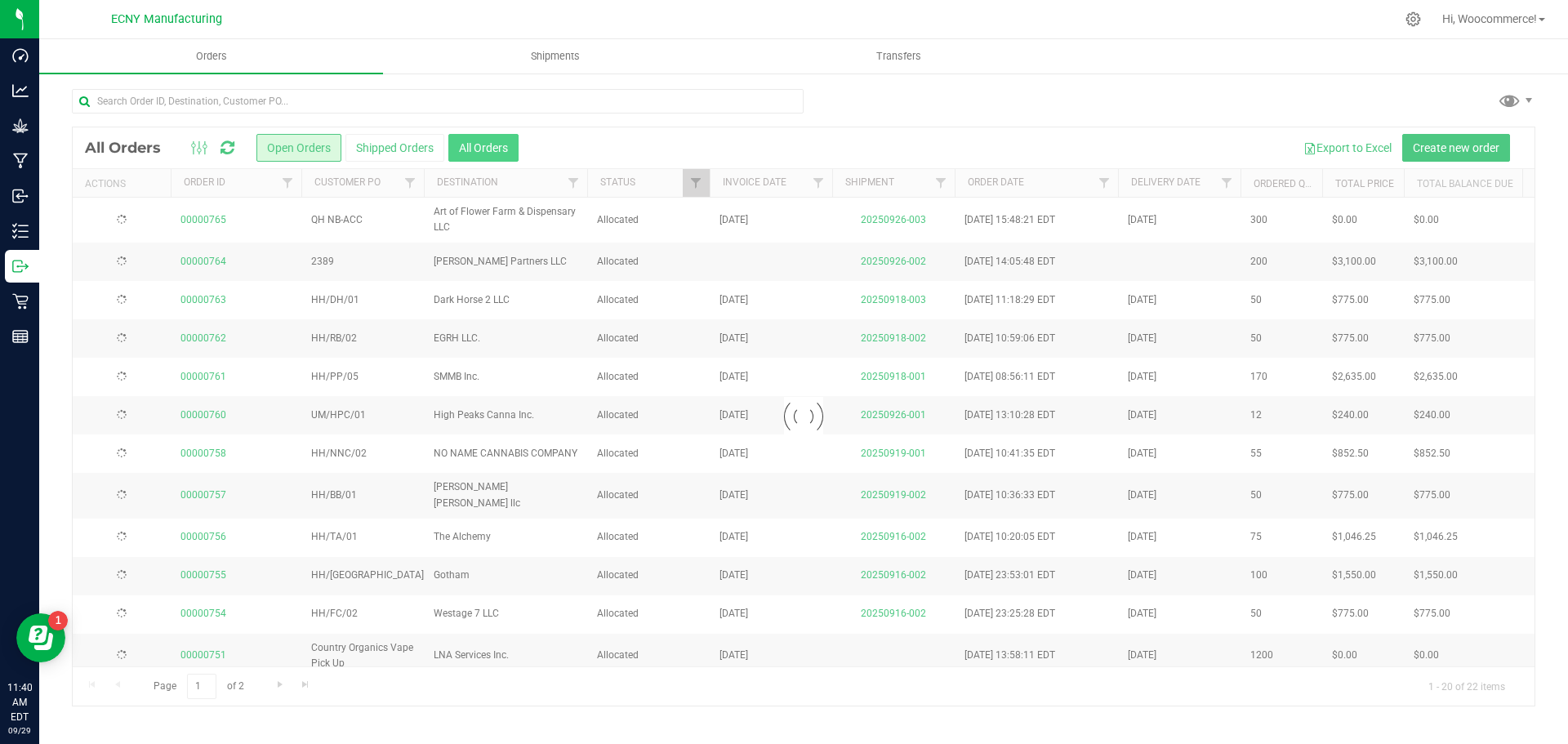
click at [494, 150] on button "All Orders" at bounding box center [483, 148] width 70 height 28
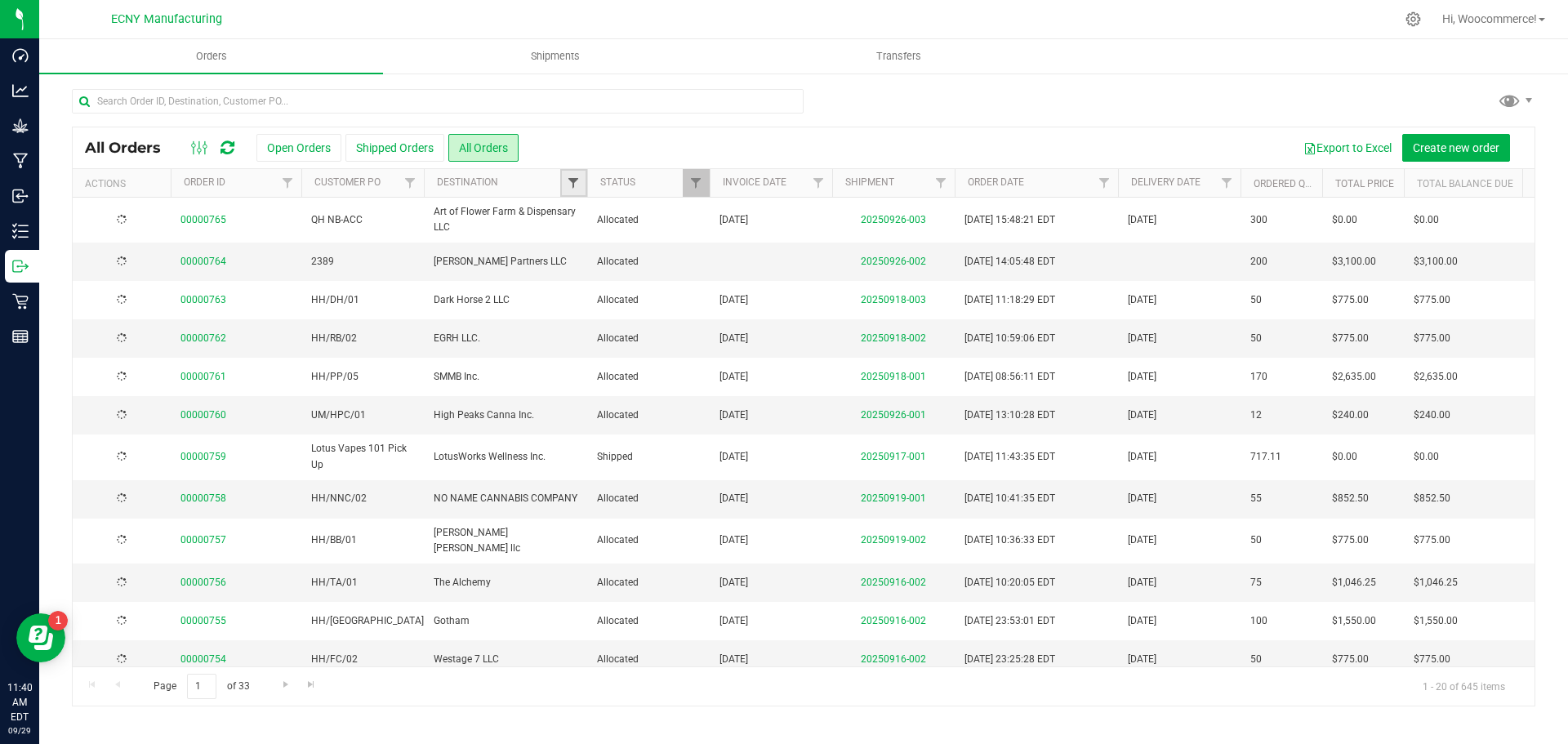
click at [578, 186] on span "Filter" at bounding box center [573, 183] width 13 height 13
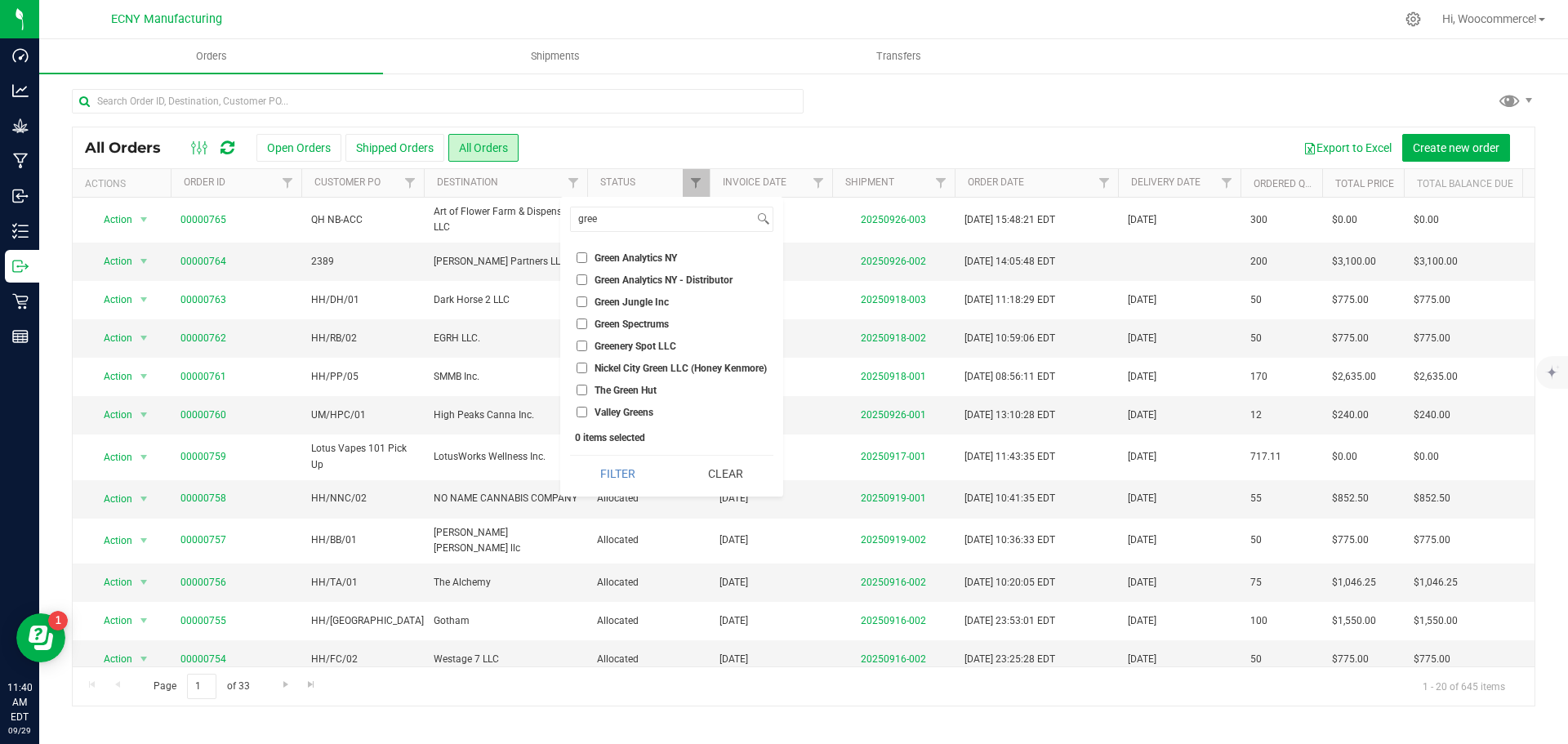
type input "gree"
click at [606, 256] on span "Green Analytics NY" at bounding box center [635, 257] width 82 height 10
click at [587, 256] on input "Green Analytics NY" at bounding box center [582, 257] width 10 height 10
checkbox input "true"
click at [596, 273] on li "Green Analytics NY - Distributor" at bounding box center [671, 280] width 204 height 17
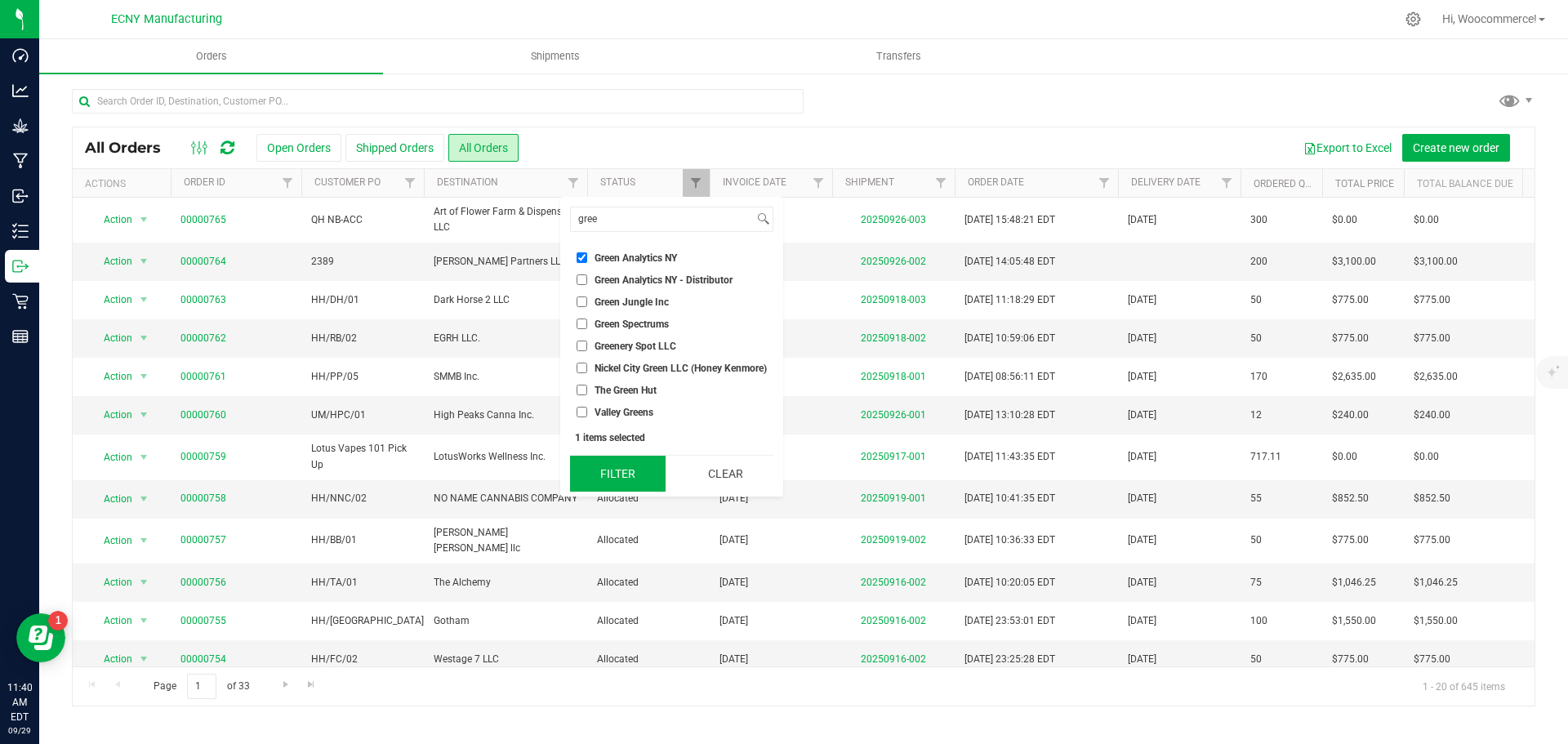
click at [615, 472] on button "Filter" at bounding box center [618, 473] width 95 height 36
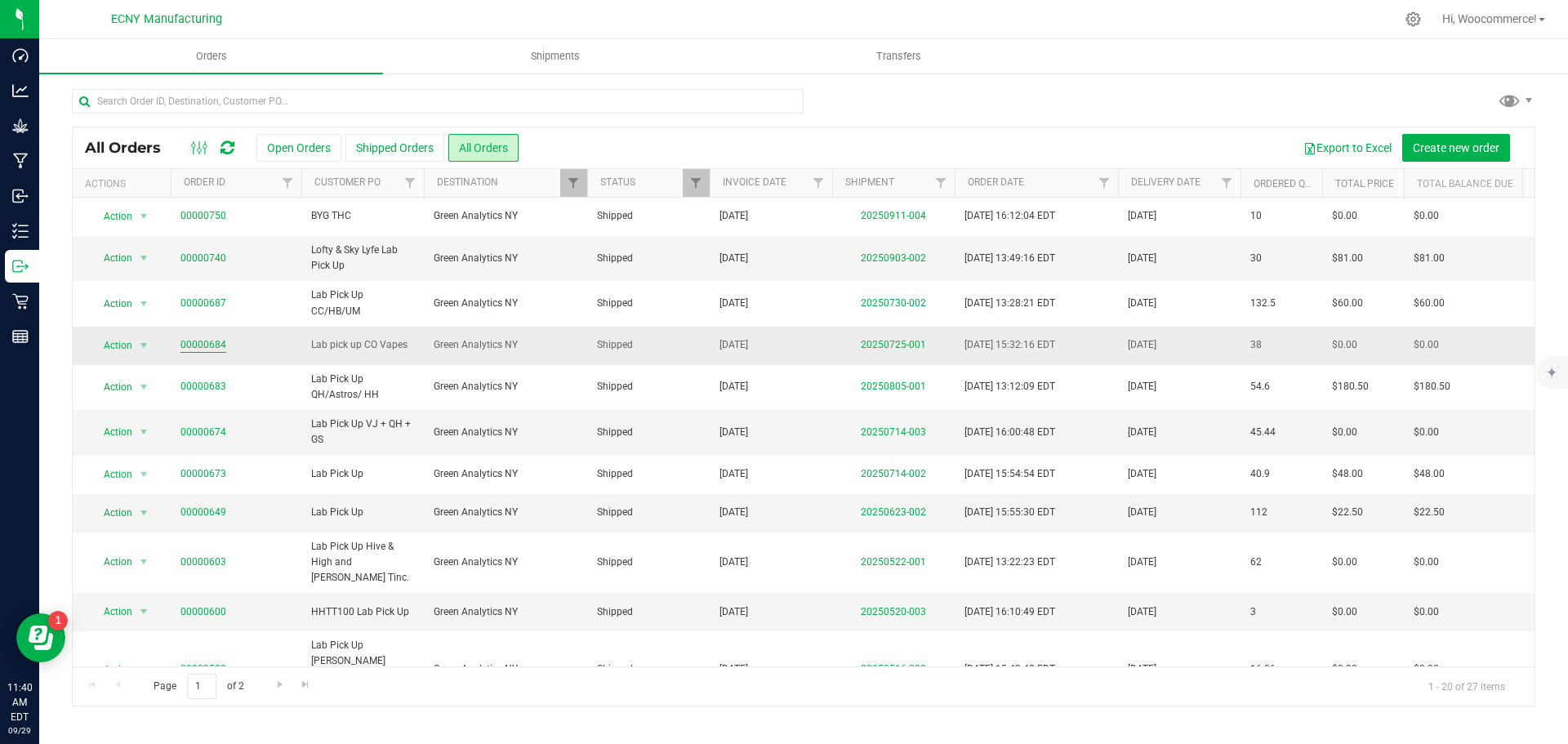
click at [204, 337] on link "00000684" at bounding box center [203, 345] width 46 height 16
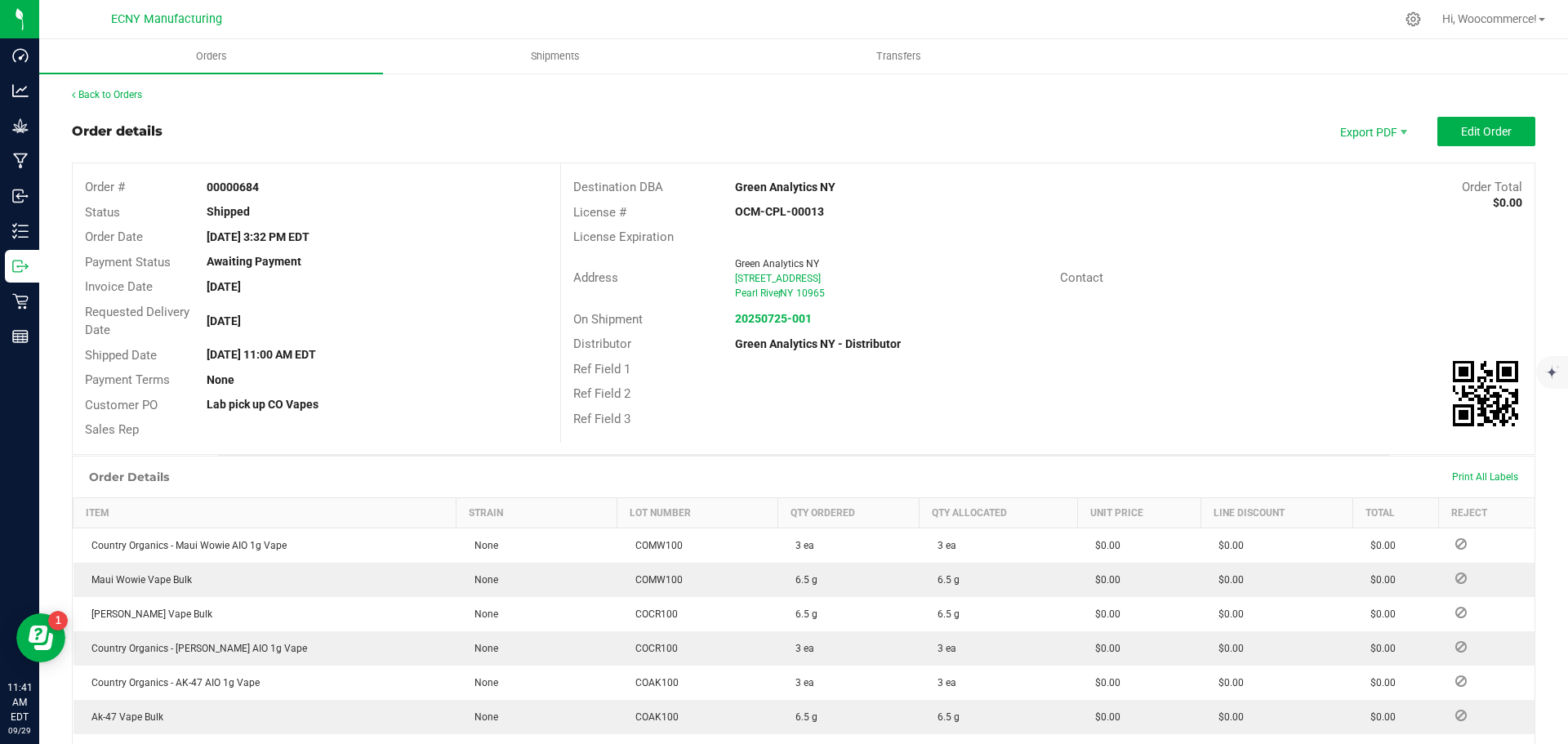
scroll to position [2, 0]
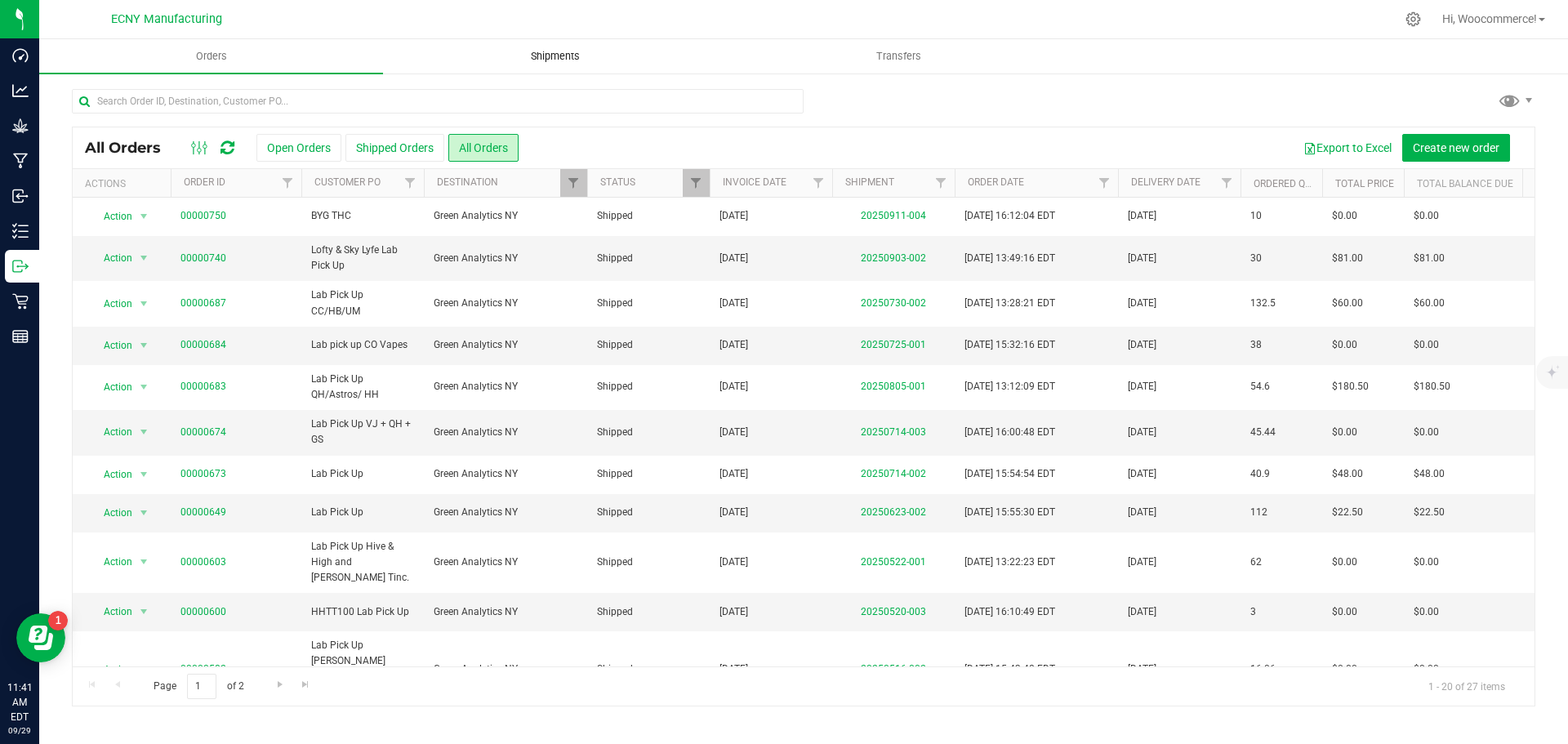
click at [537, 52] on span "Shipments" at bounding box center [554, 56] width 93 height 15
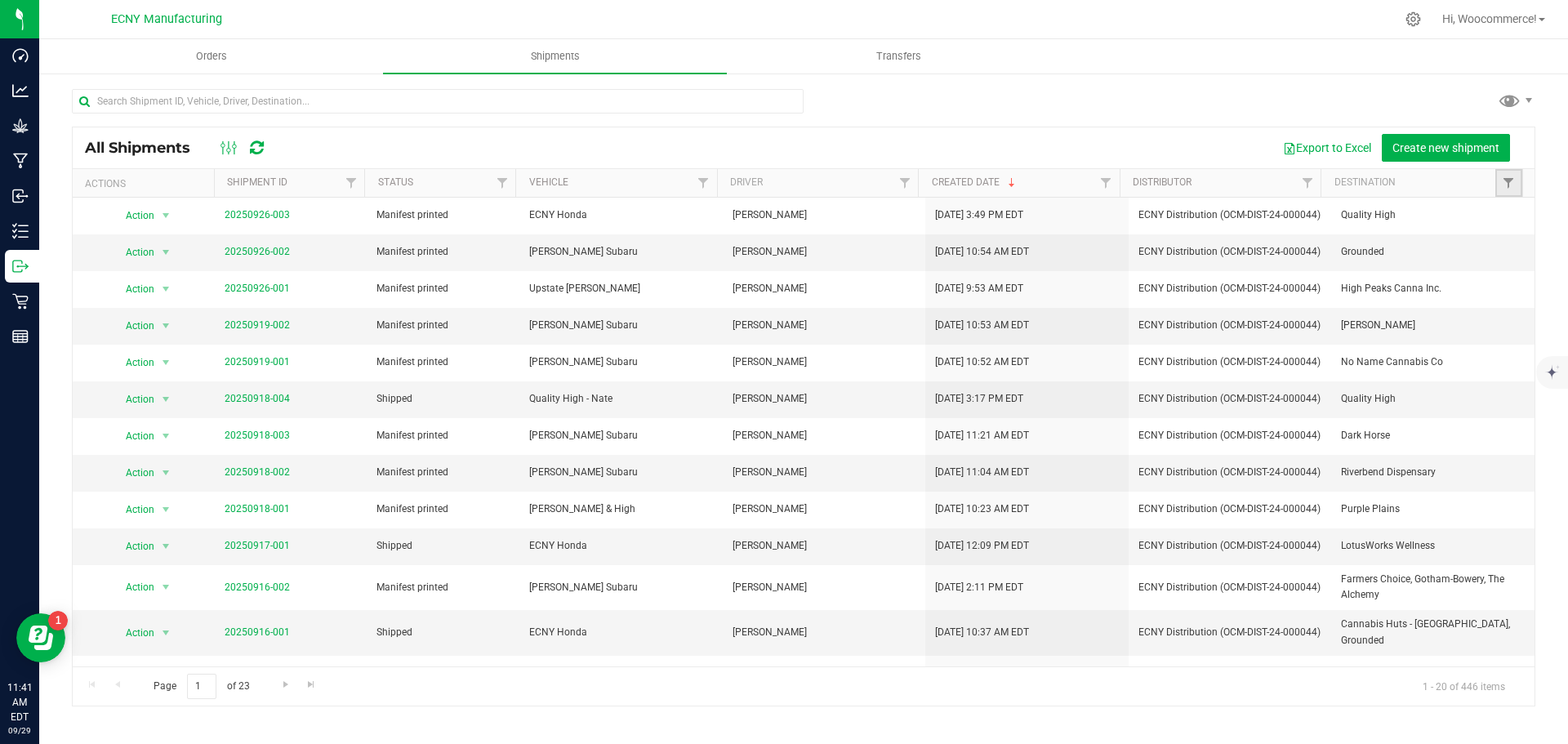
click at [1518, 180] on link "Filter" at bounding box center [1508, 183] width 27 height 28
type input "gree"
click at [1445, 259] on span "Green Analytics NY" at bounding box center [1455, 257] width 82 height 10
click at [1408, 259] on input "Green Analytics NY" at bounding box center [1402, 257] width 10 height 10
checkbox input "true"
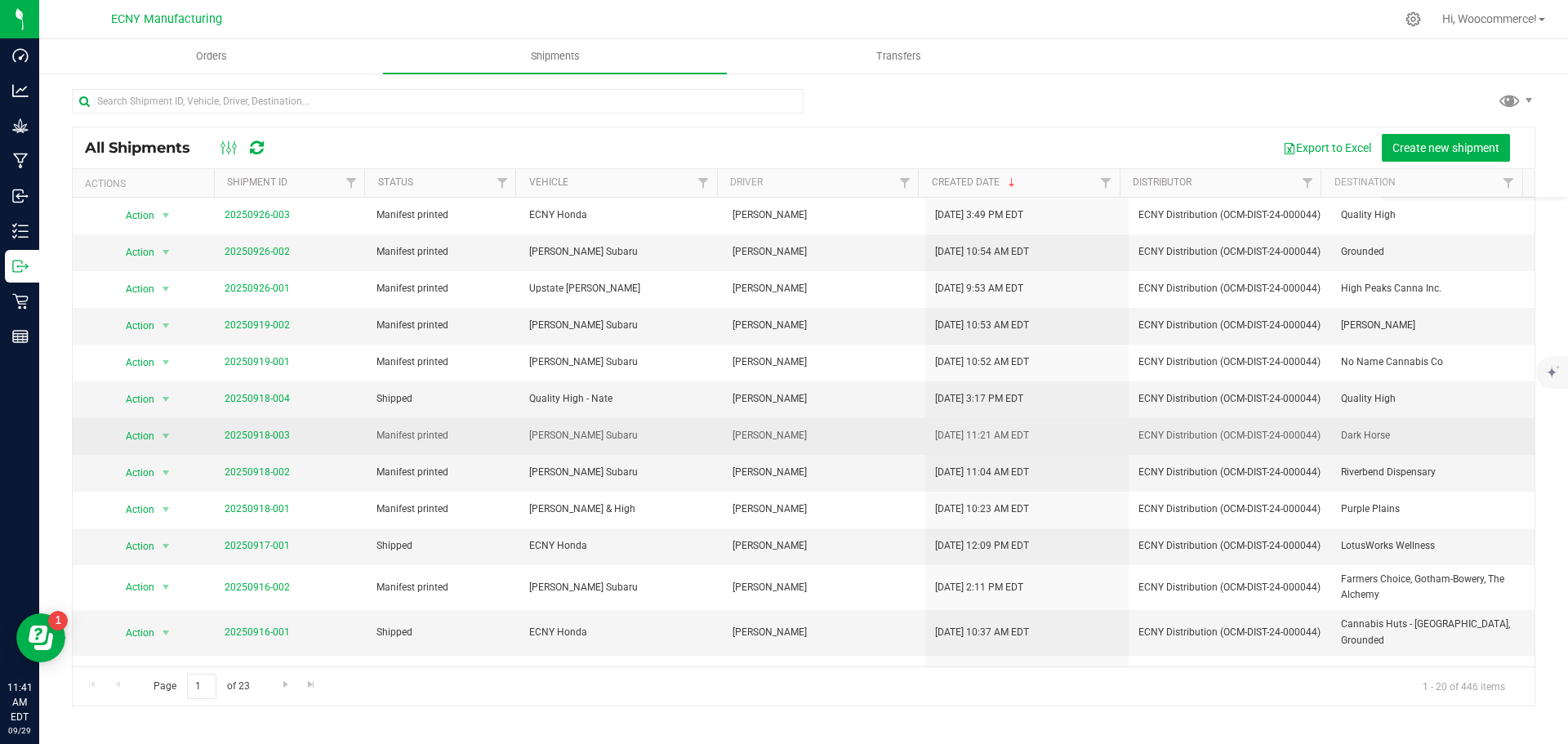
click at [1405, 424] on td "Dark Horse" at bounding box center [1433, 437] width 204 height 36
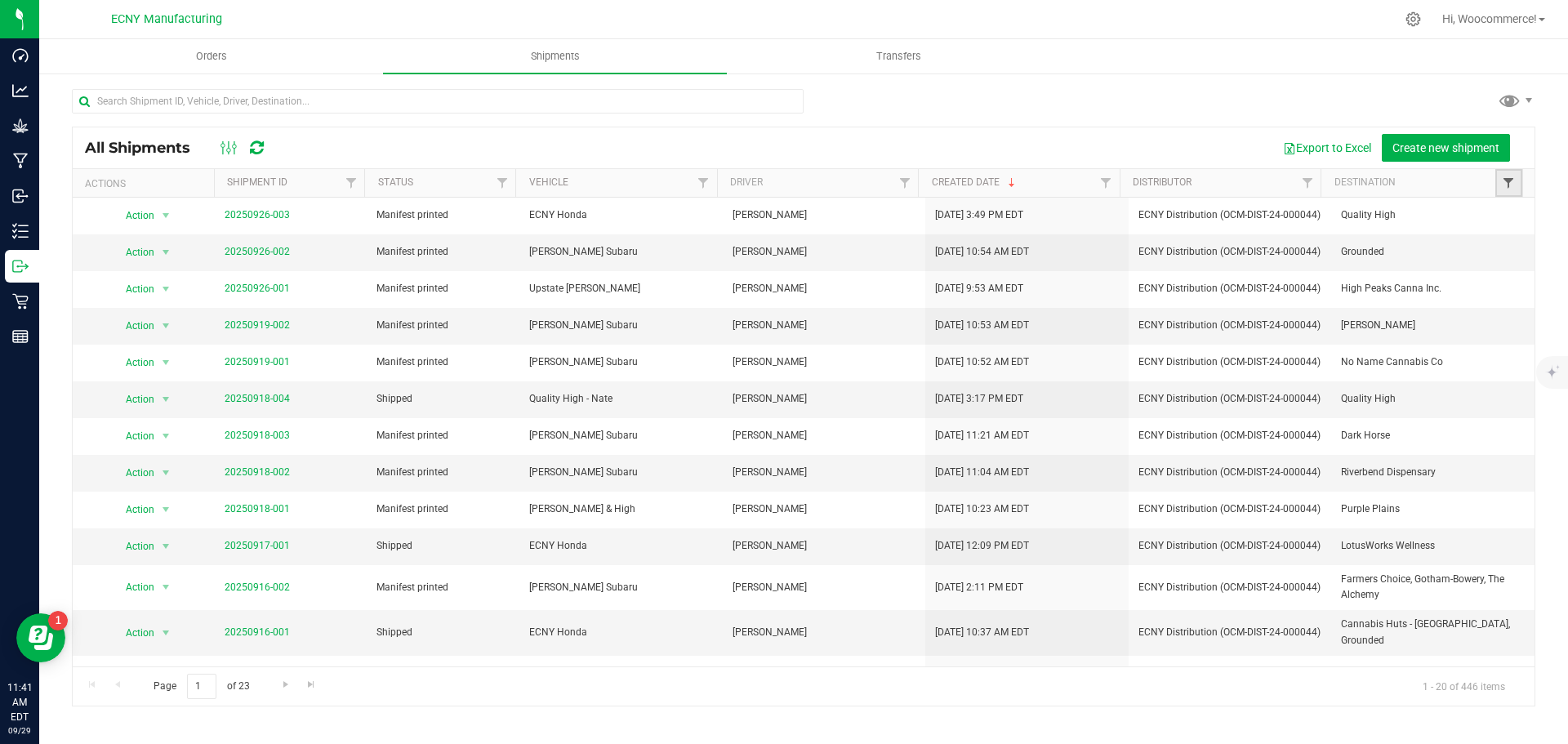
click at [1504, 186] on span "Filter" at bounding box center [1508, 183] width 13 height 13
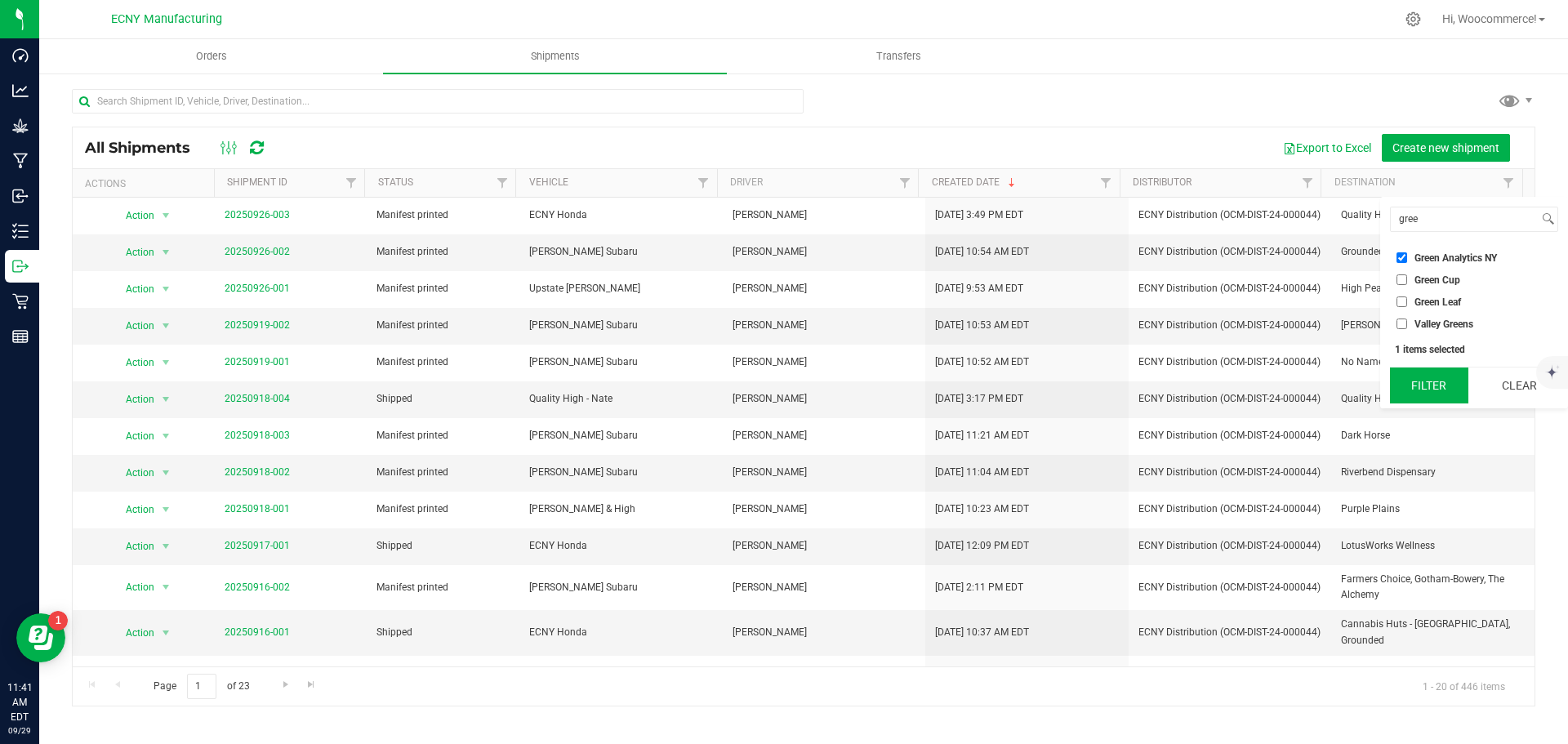
click at [1418, 370] on button "Filter" at bounding box center [1429, 385] width 79 height 36
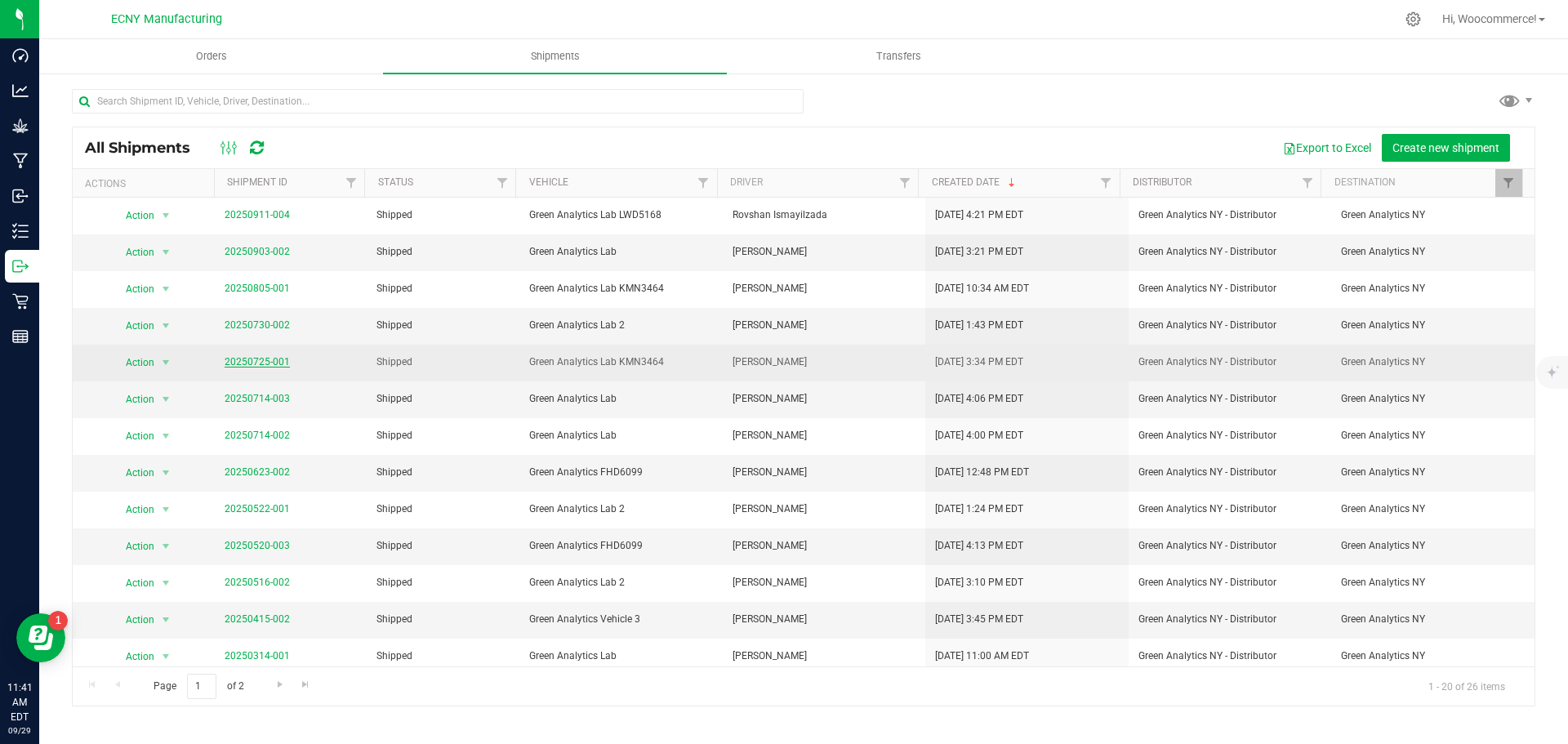
click at [273, 363] on link "20250725-001" at bounding box center [256, 361] width 65 height 11
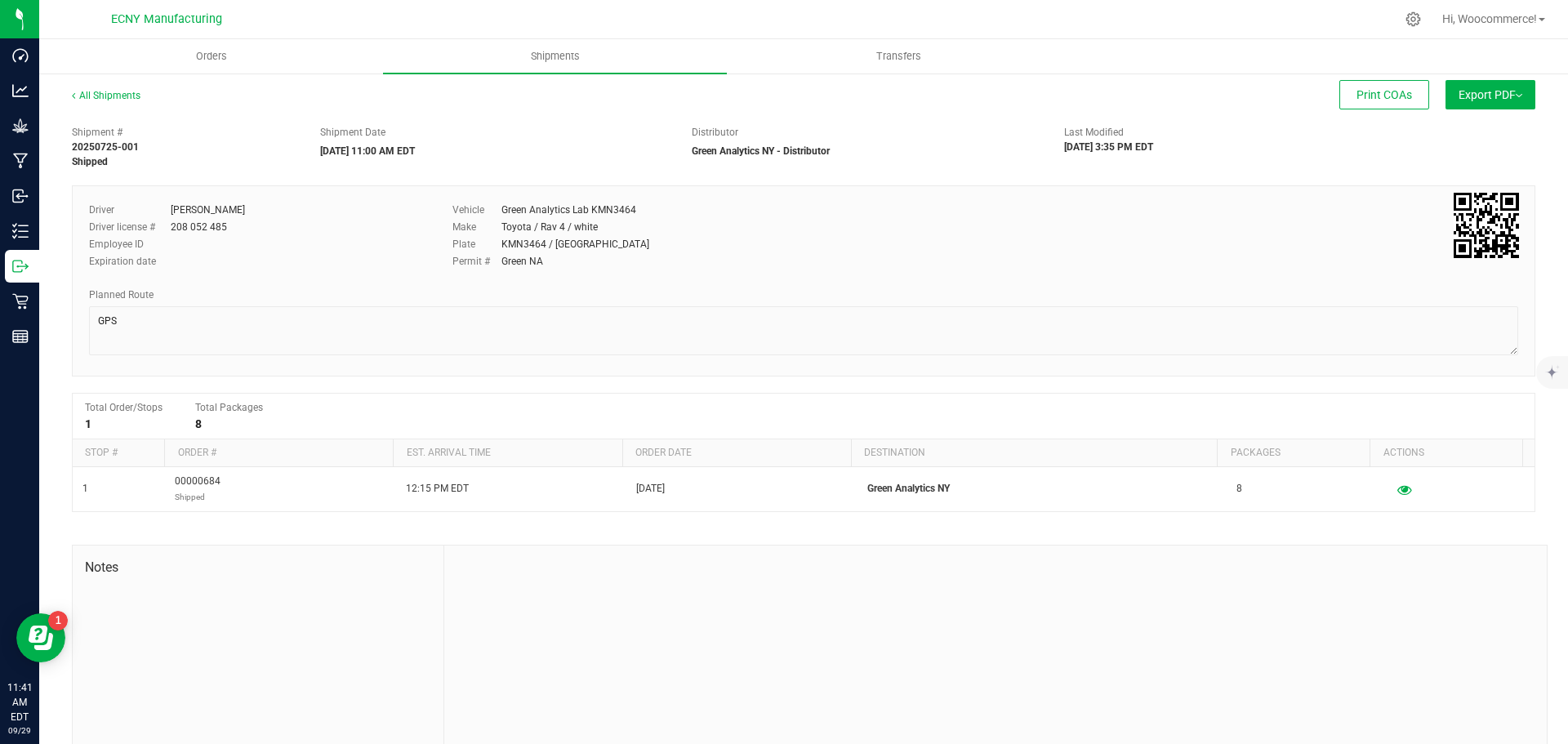
scroll to position [38, 0]
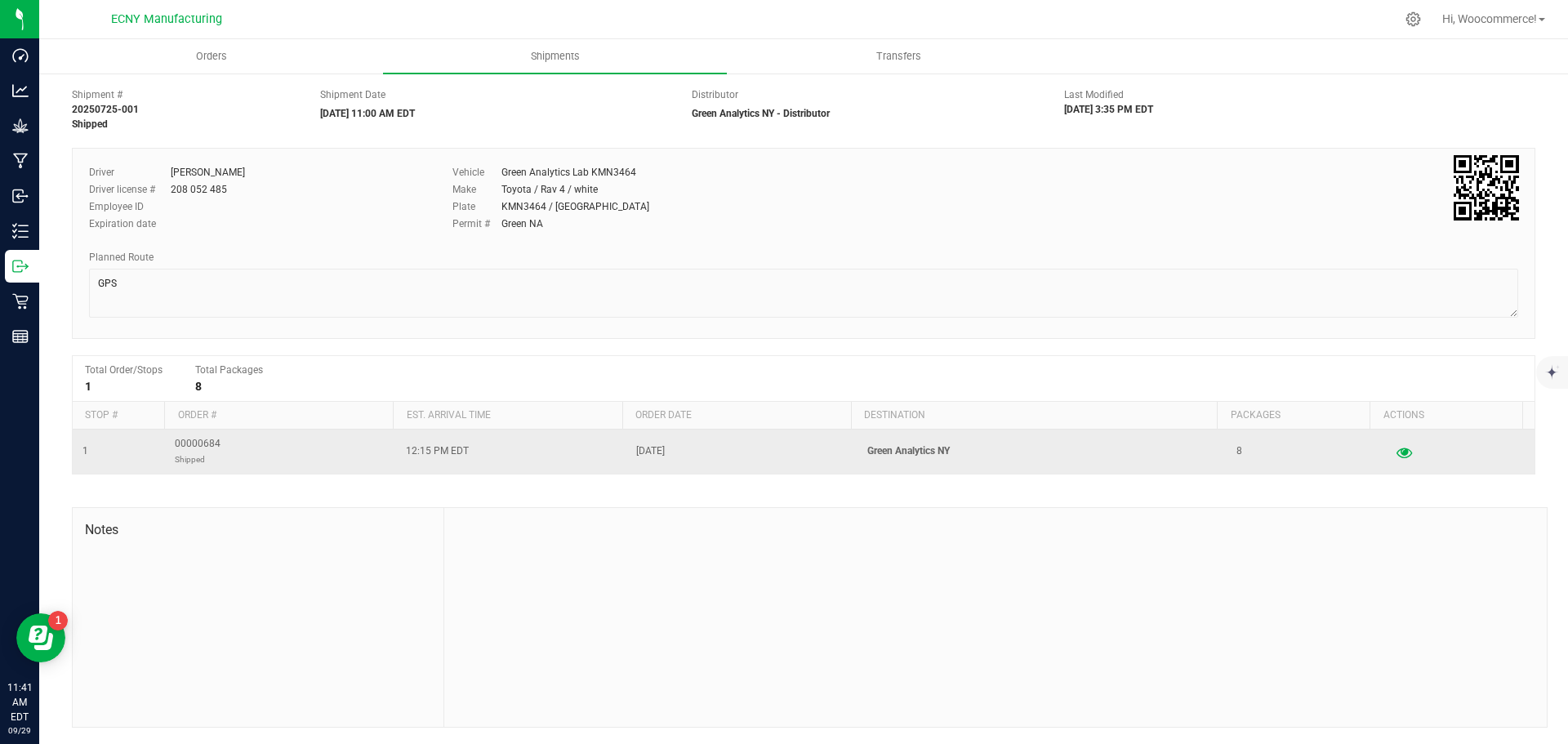
click at [1394, 458] on button "button" at bounding box center [1404, 451] width 29 height 26
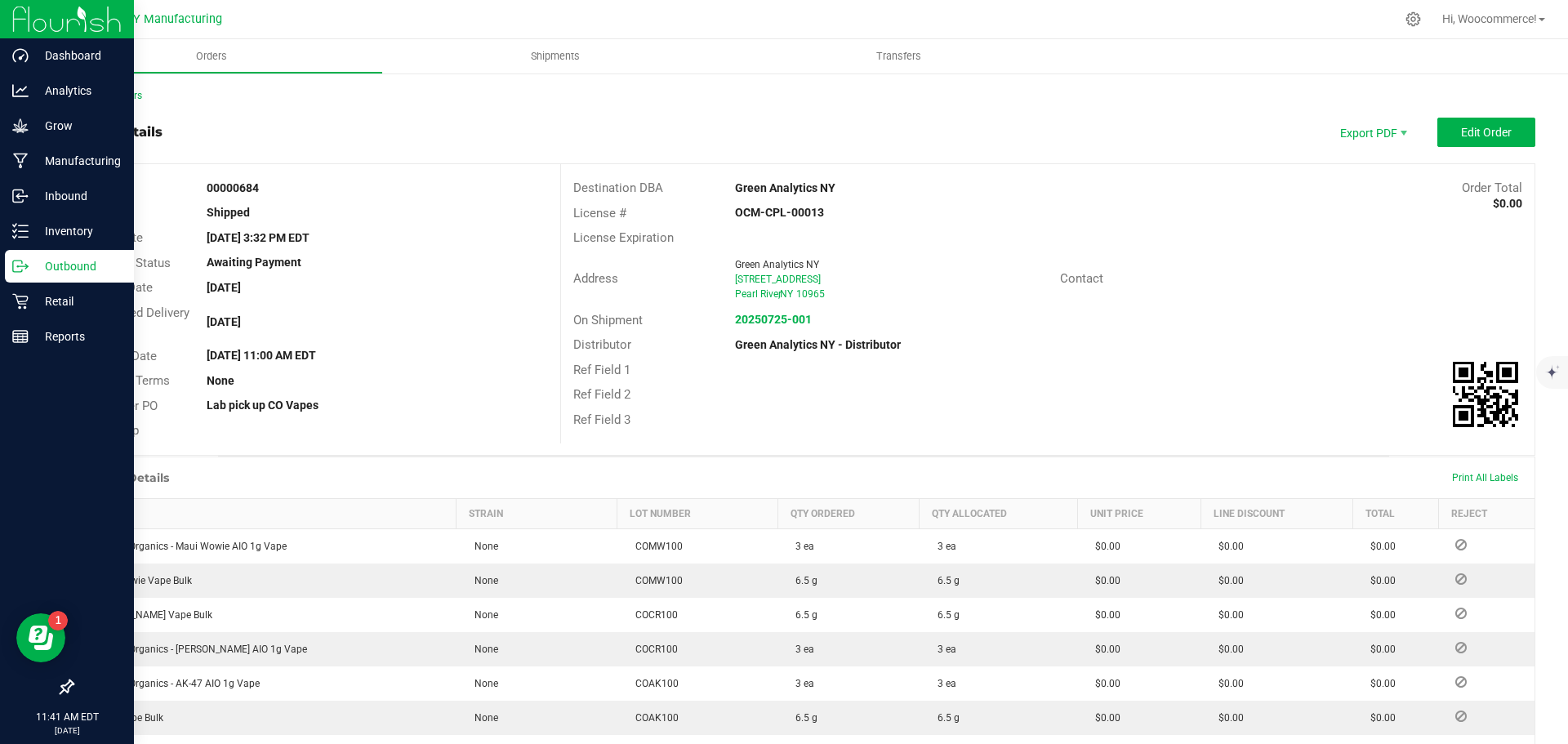
click at [70, 252] on div "Outbound" at bounding box center [69, 267] width 129 height 33
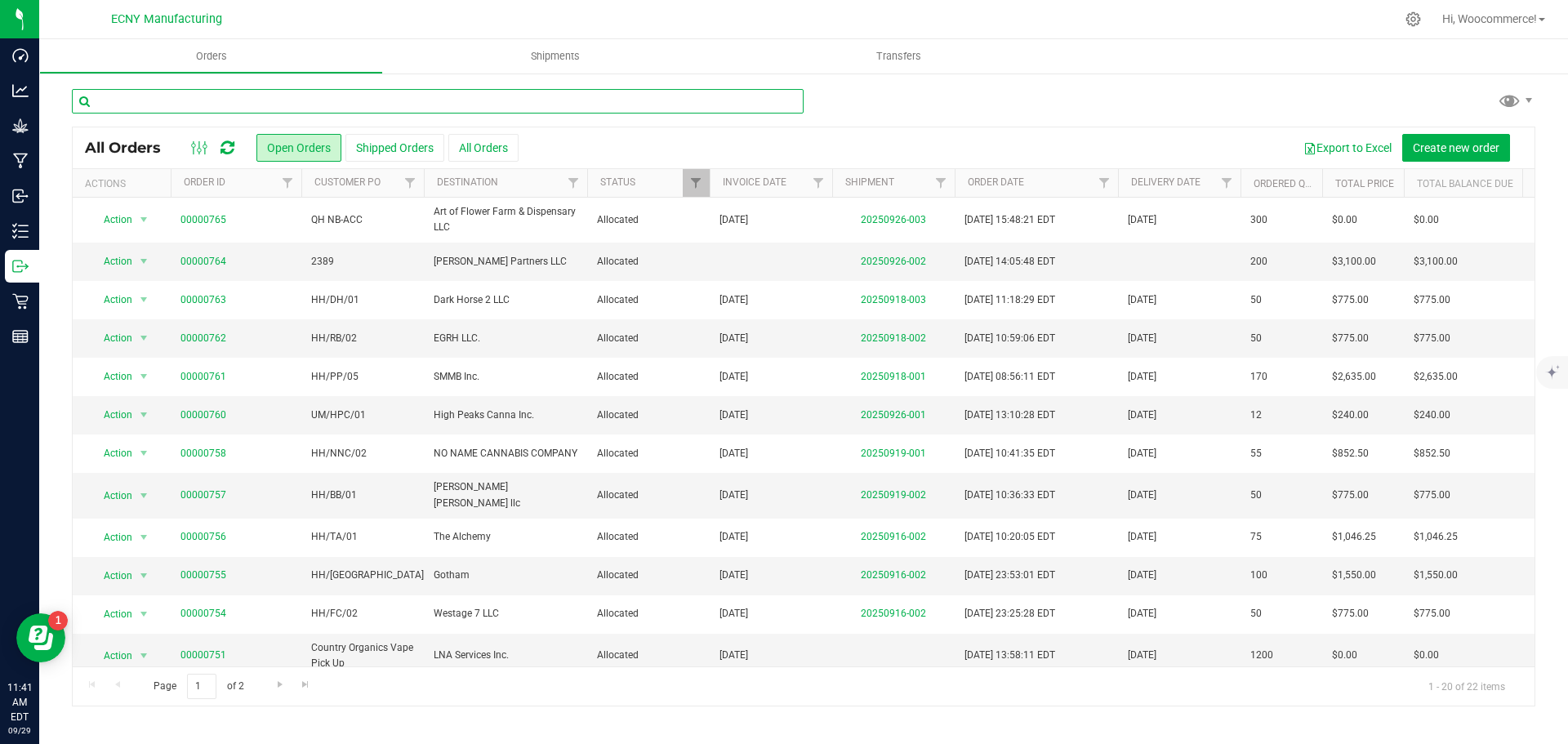
click at [262, 113] on input "text" at bounding box center [437, 101] width 732 height 24
type input "COSD"
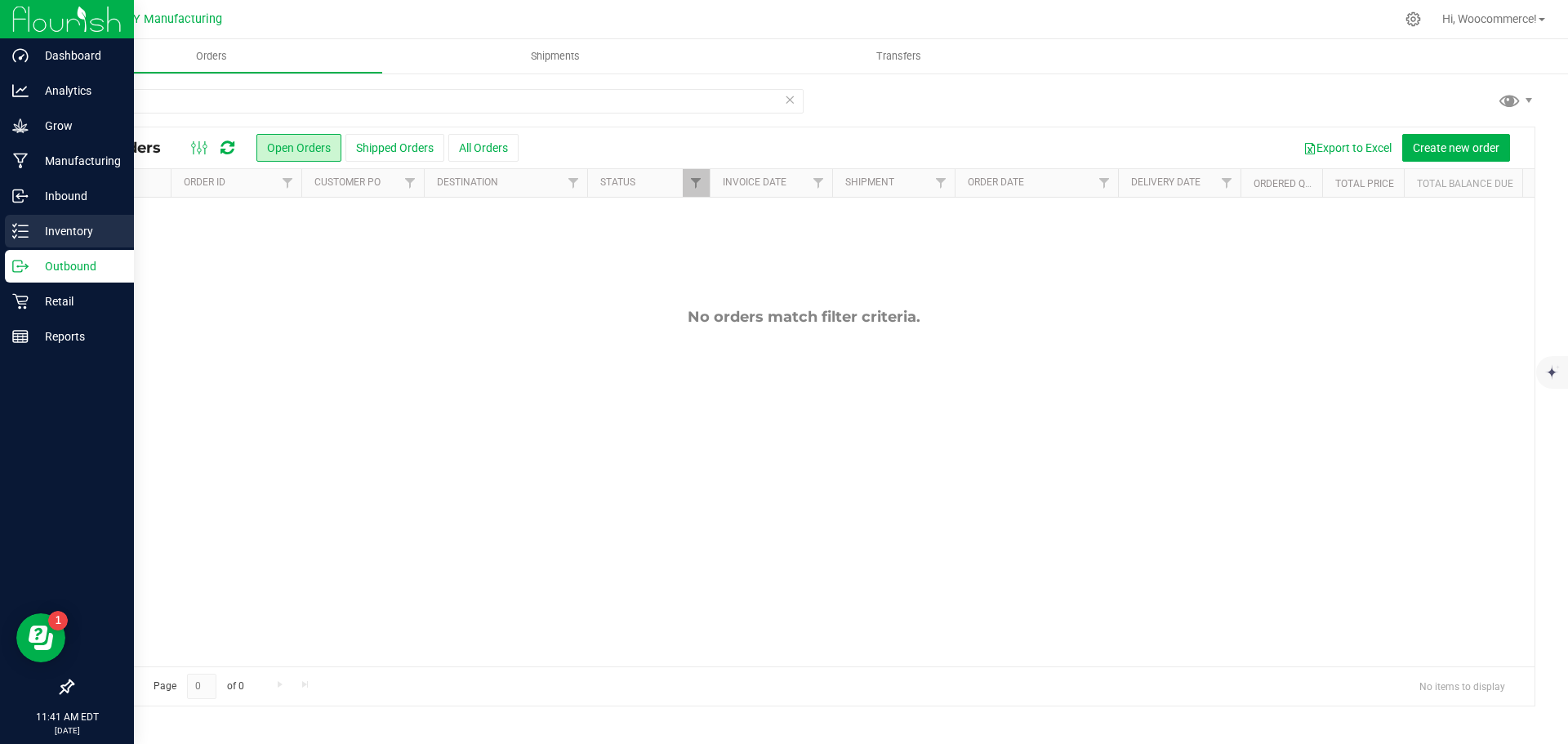
click at [32, 243] on div "Inventory" at bounding box center [69, 231] width 129 height 33
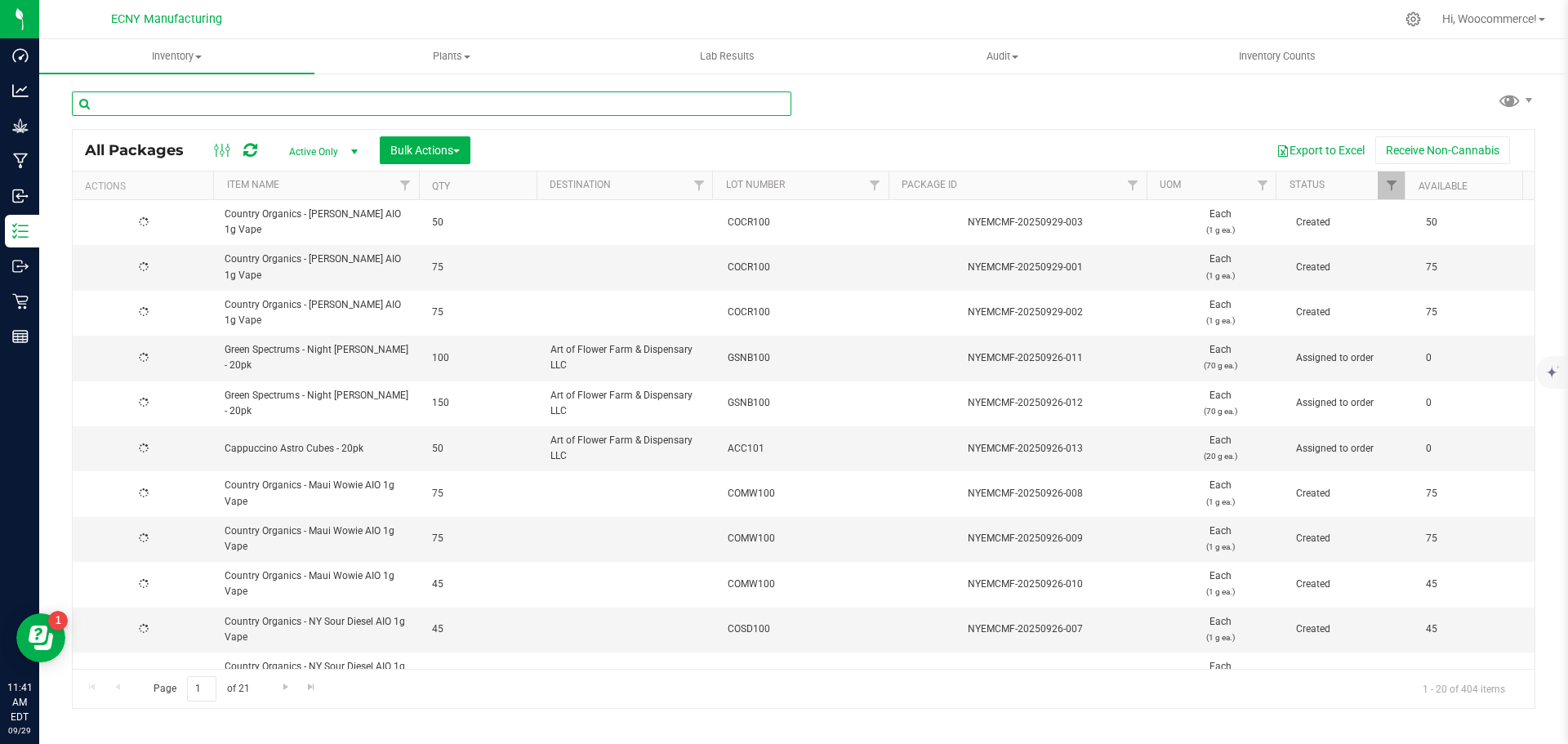
click at [214, 101] on input "text" at bounding box center [431, 104] width 720 height 24
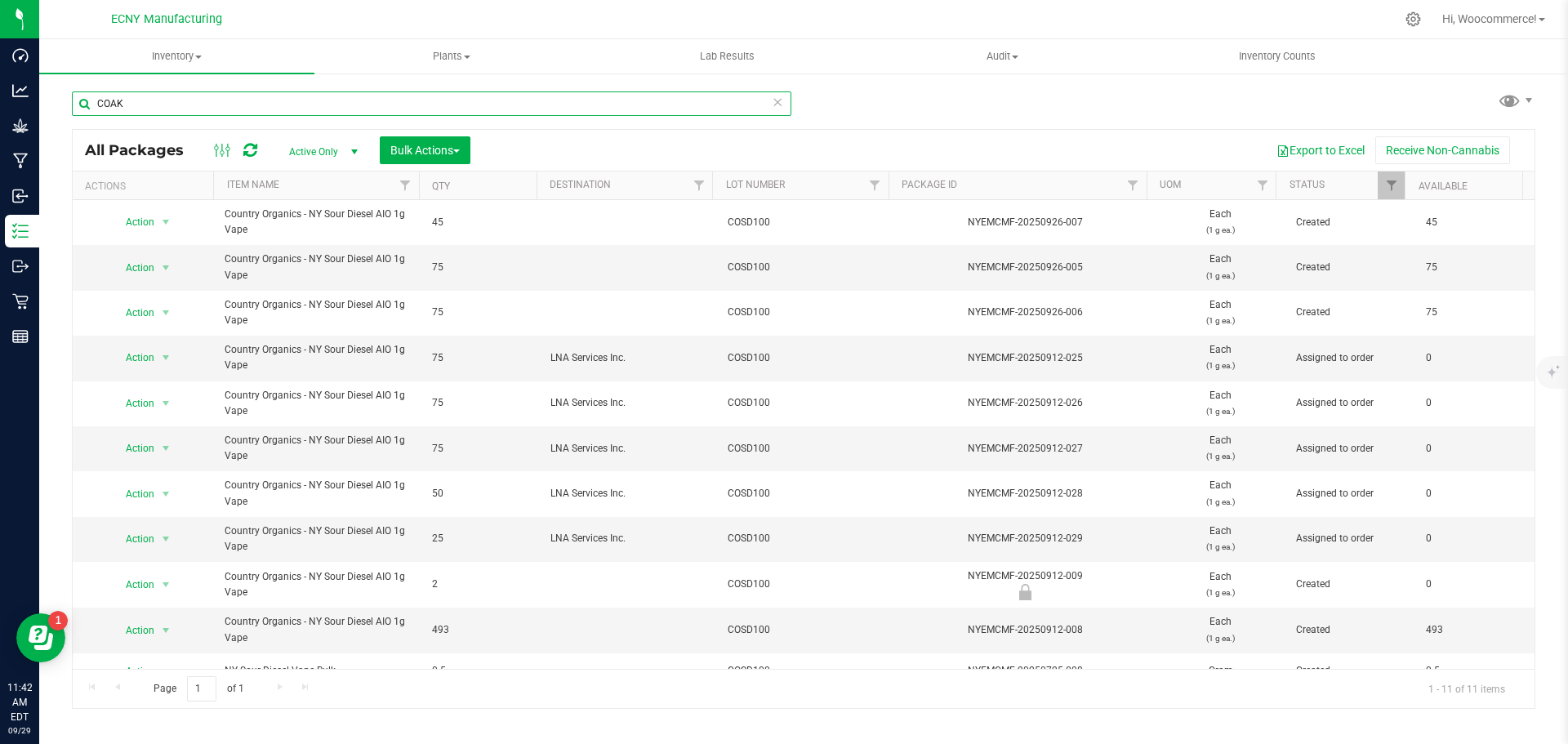
type input "COAK"
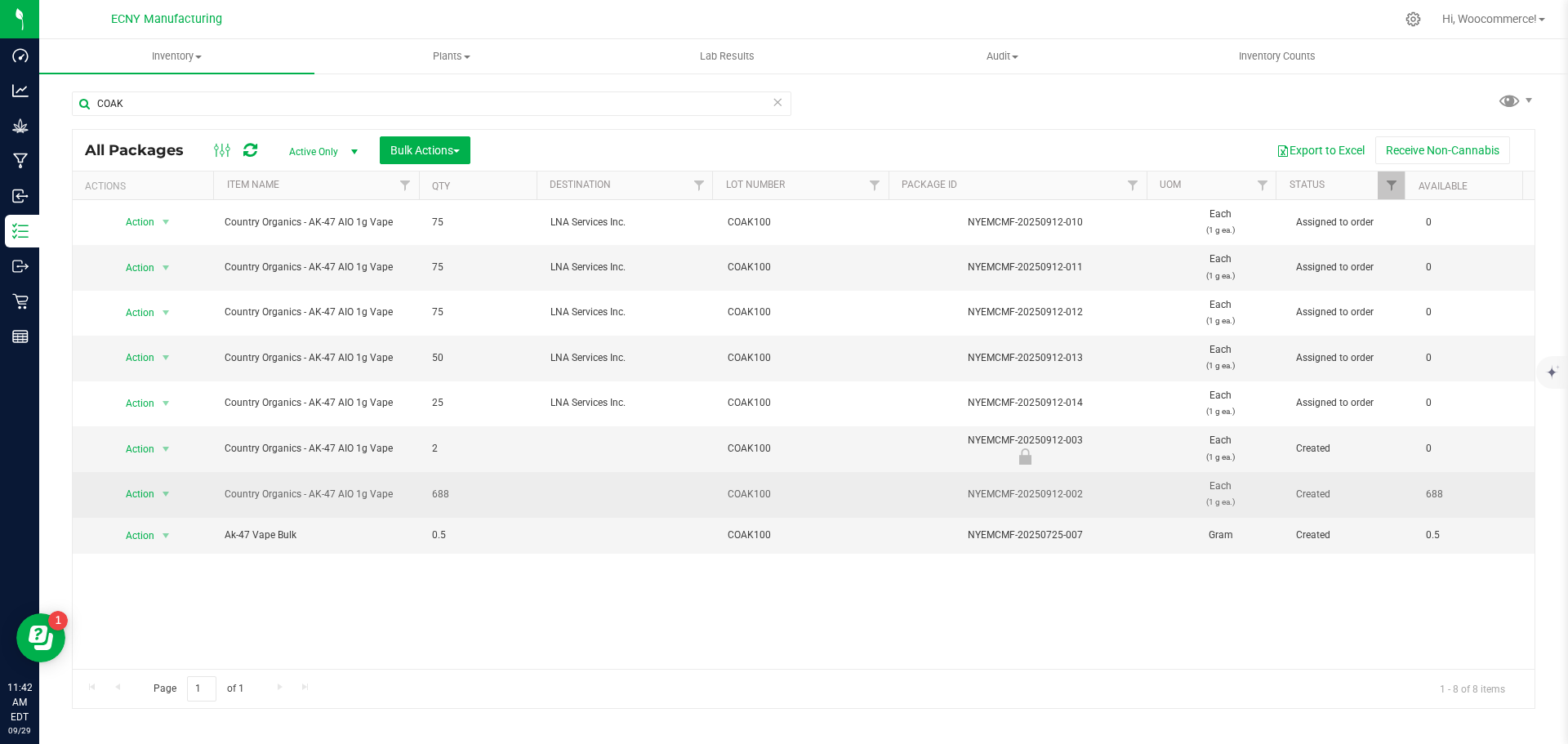
click at [534, 497] on td "688" at bounding box center [481, 495] width 119 height 45
click at [147, 501] on span "Action" at bounding box center [133, 494] width 44 height 23
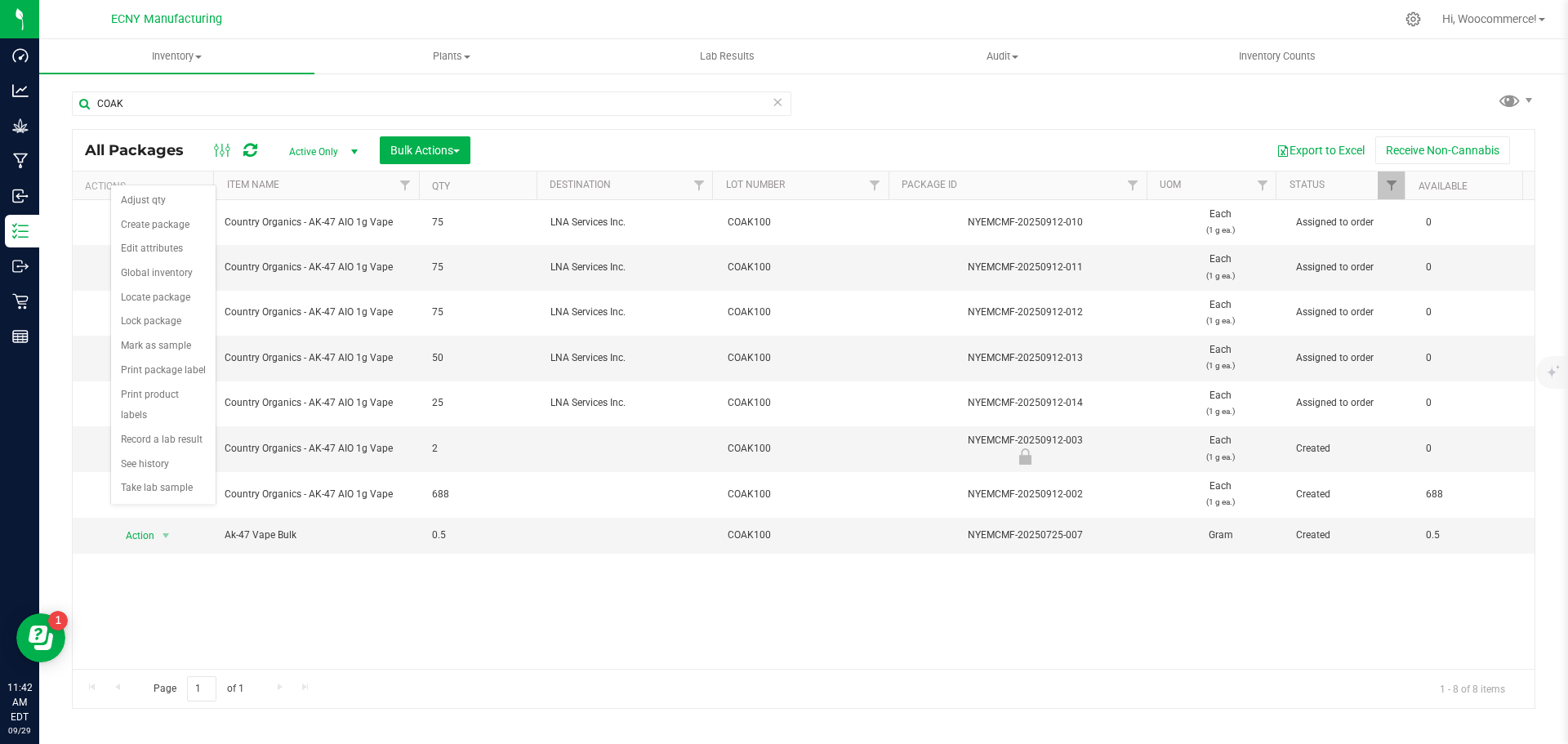
click at [654, 133] on div "All Packages Active Only Active Only Lab Samples Locked All Bulk Actions Add to…" at bounding box center [804, 150] width 1462 height 41
